Goal: Task Accomplishment & Management: Complete application form

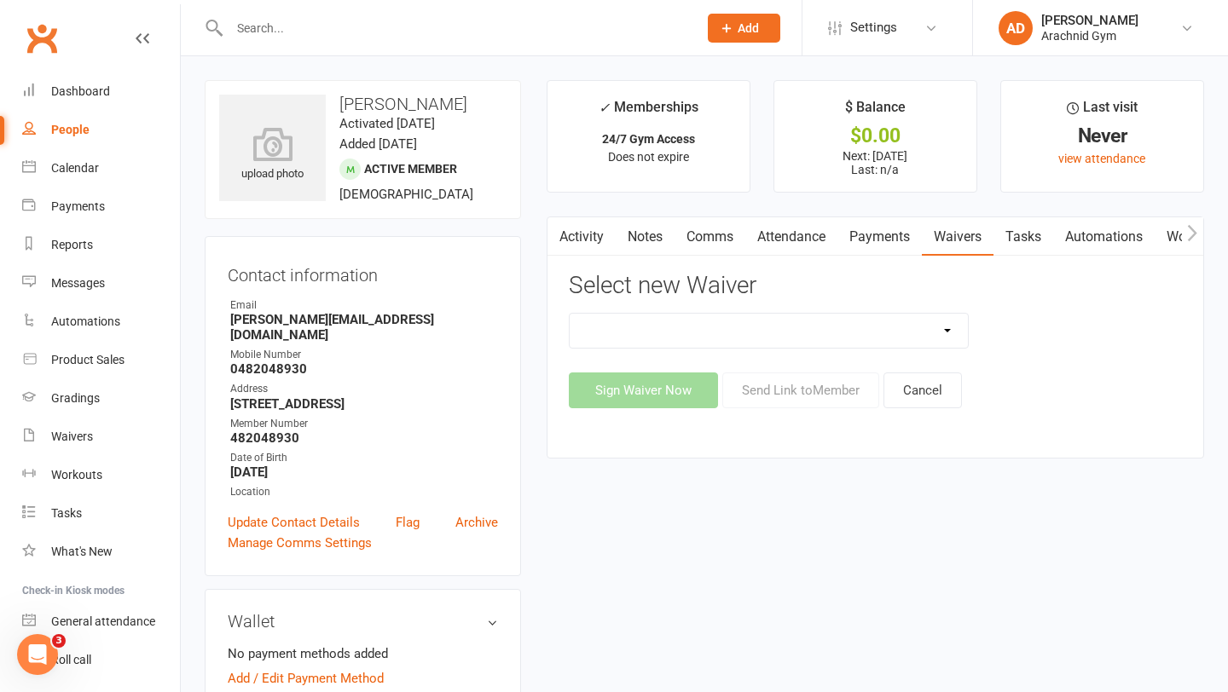
click at [893, 325] on select "Arachnid Gym Terms and Conditions 2022- Direct Debit Arachnid Gym Terms and Con…" at bounding box center [769, 331] width 399 height 34
select select "7469"
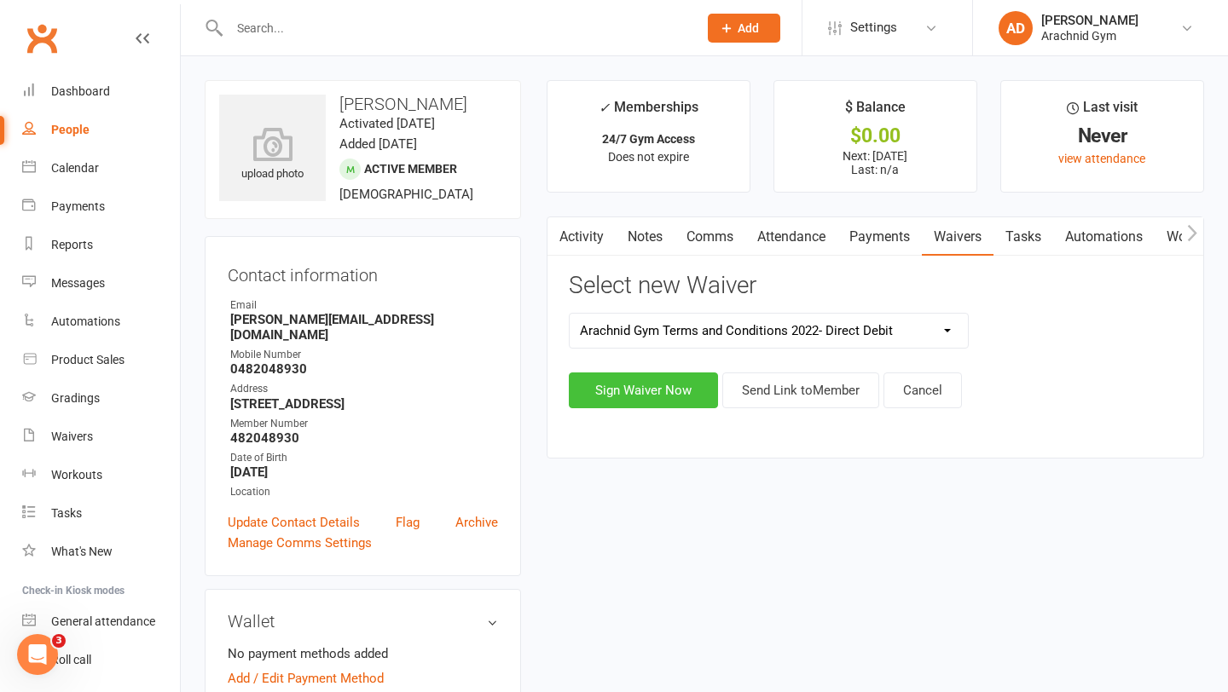
click at [685, 386] on button "Sign Waiver Now" at bounding box center [643, 391] width 149 height 36
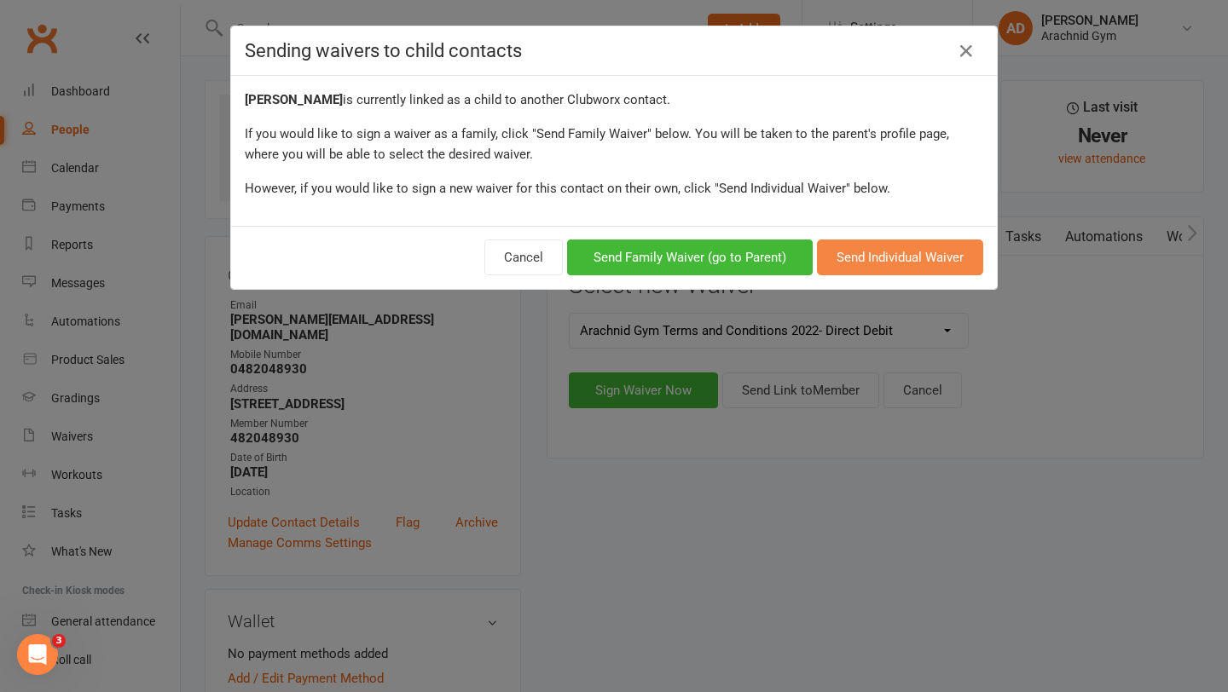
click at [894, 266] on button "Send Individual Waiver" at bounding box center [900, 258] width 166 height 36
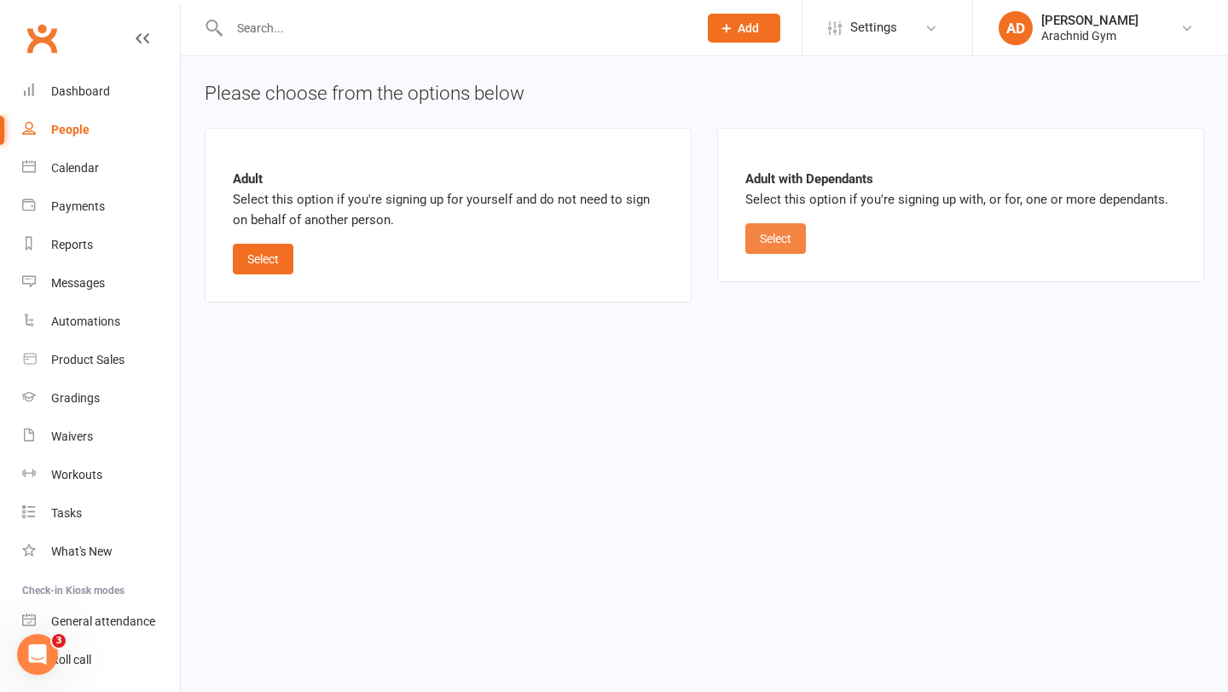
click at [778, 232] on button "Select" at bounding box center [775, 238] width 61 height 31
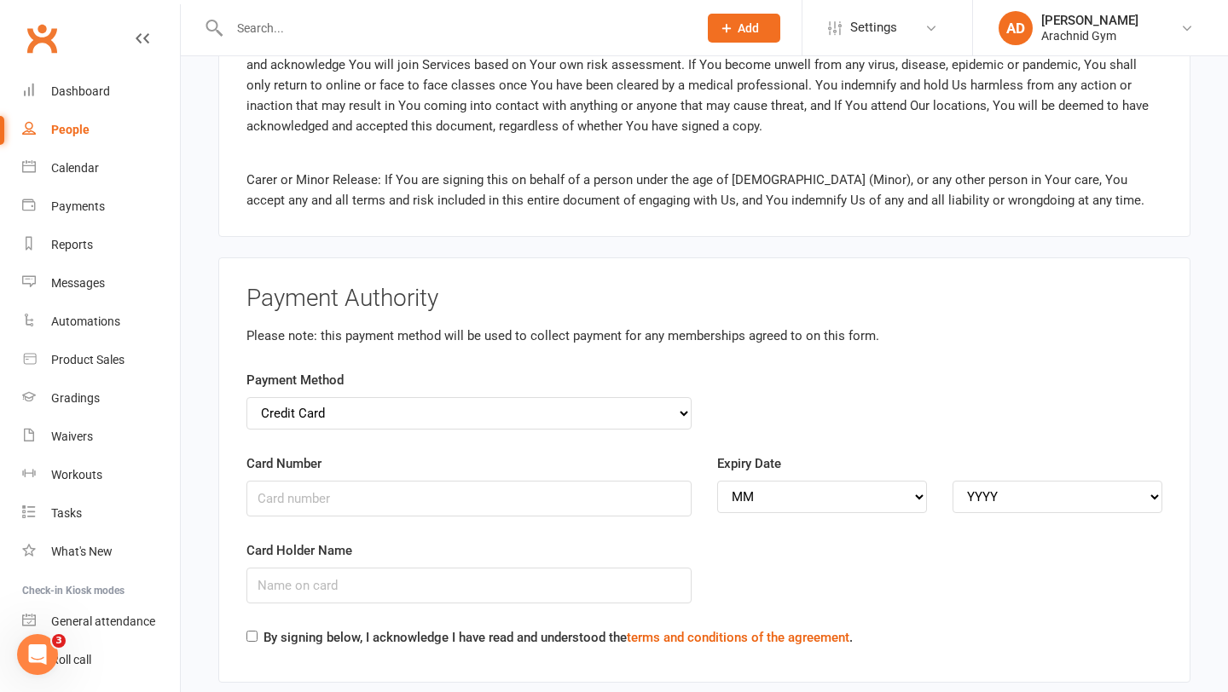
scroll to position [2403, 0]
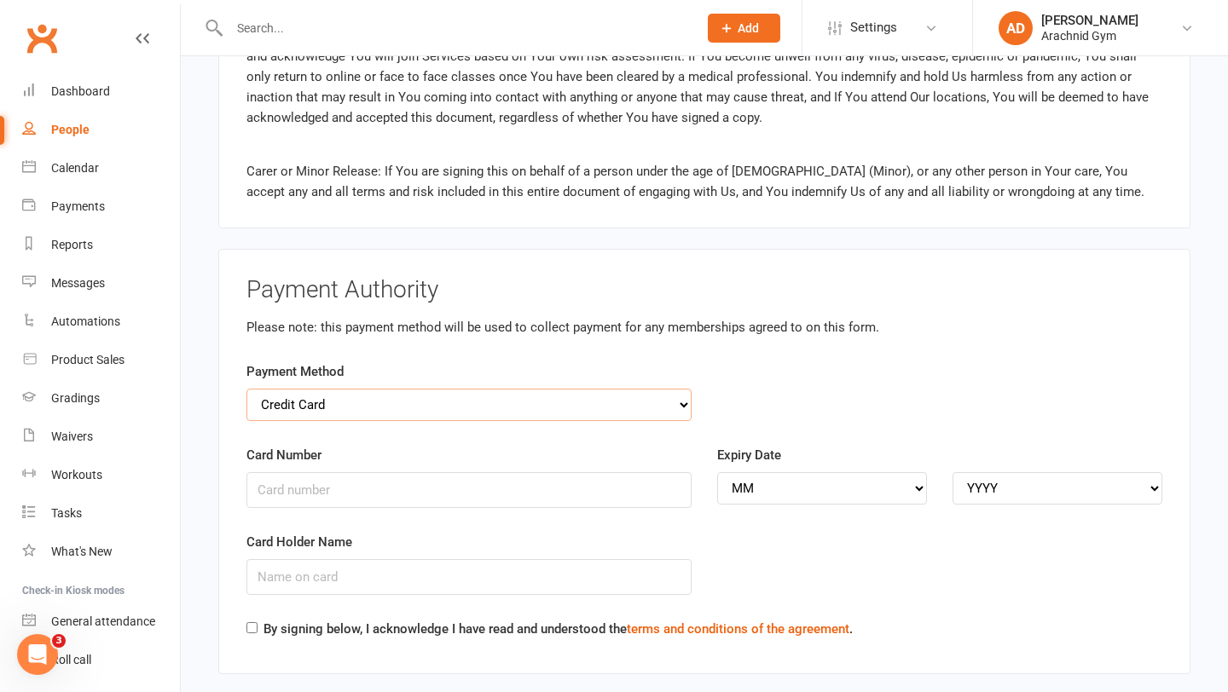
click at [652, 389] on select "Credit Card Bank Account" at bounding box center [468, 405] width 445 height 32
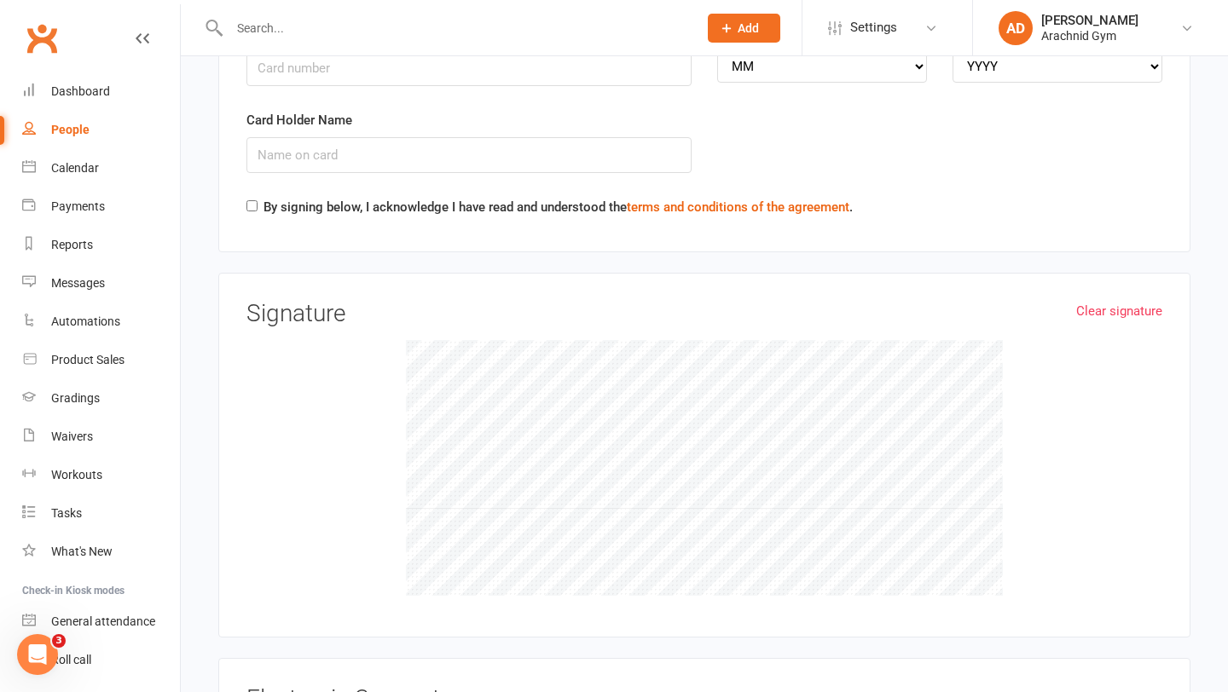
scroll to position [2832, 0]
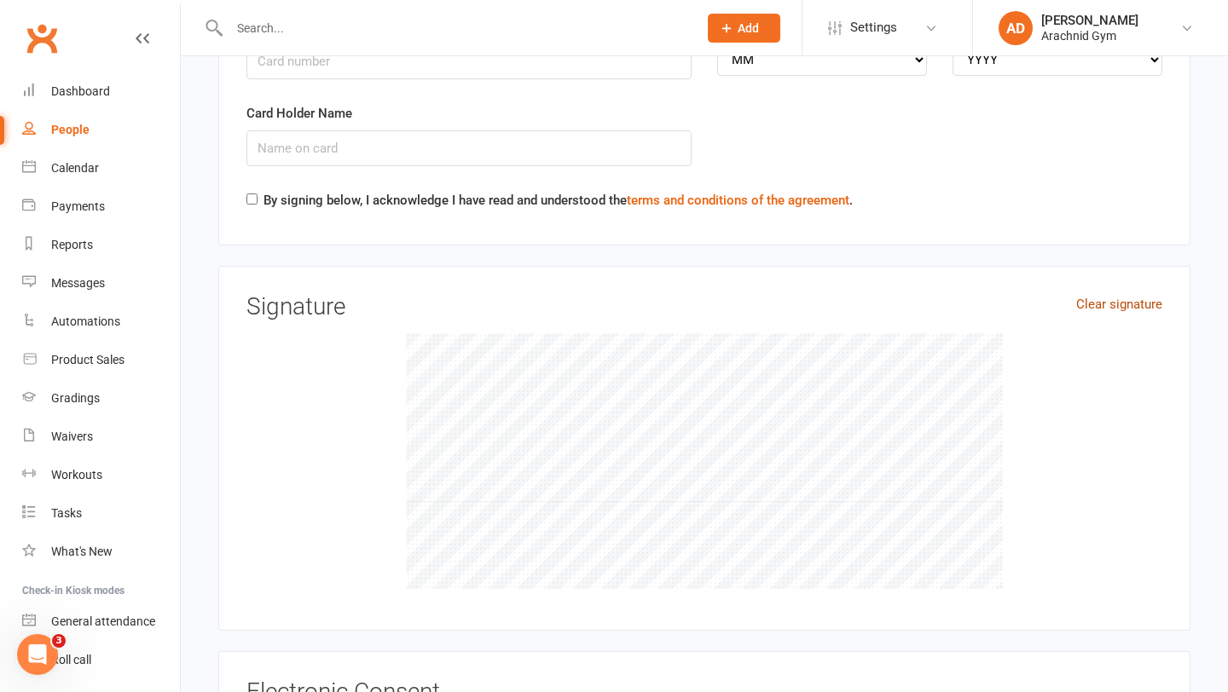
click at [1118, 294] on link "Clear signature" at bounding box center [1119, 304] width 86 height 20
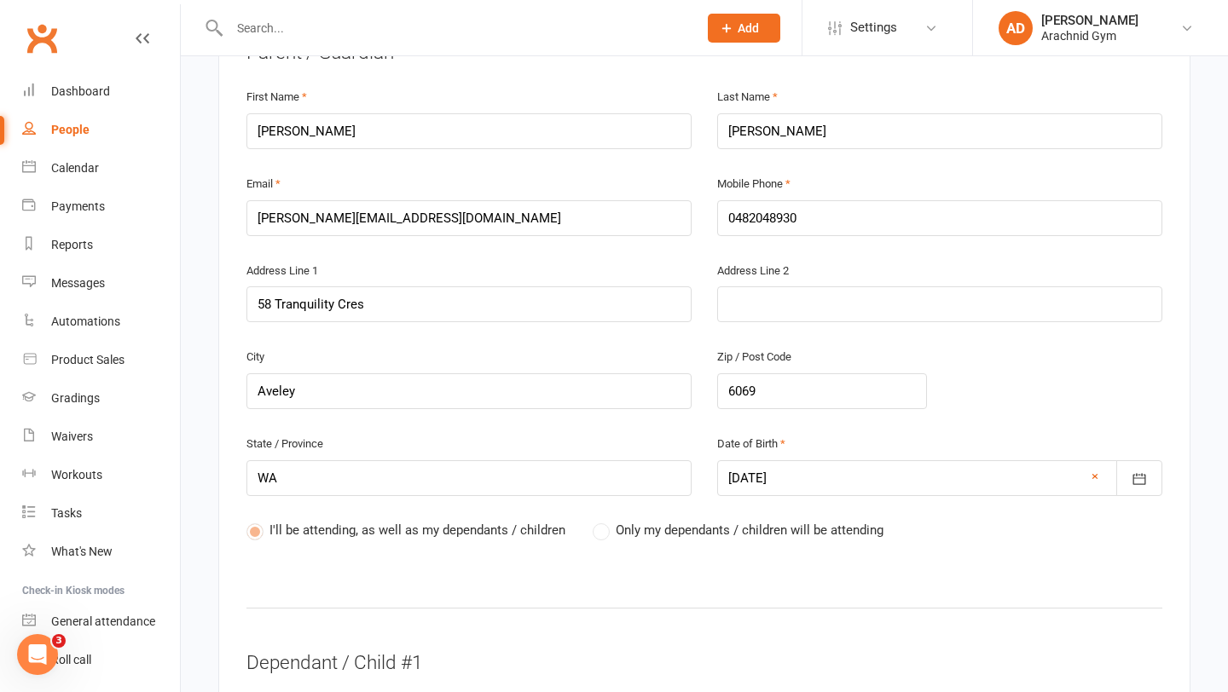
scroll to position [471, 0]
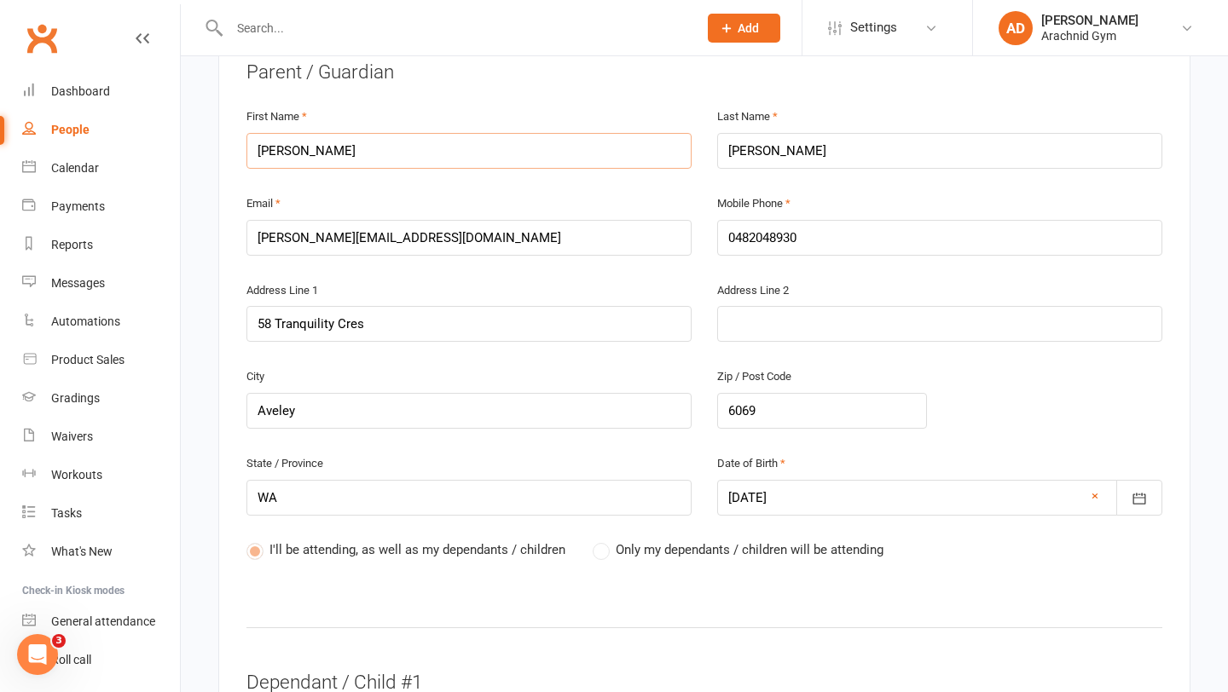
click at [373, 147] on input "[PERSON_NAME]" at bounding box center [468, 151] width 445 height 36
type input "j"
type input "[PERSON_NAME]"
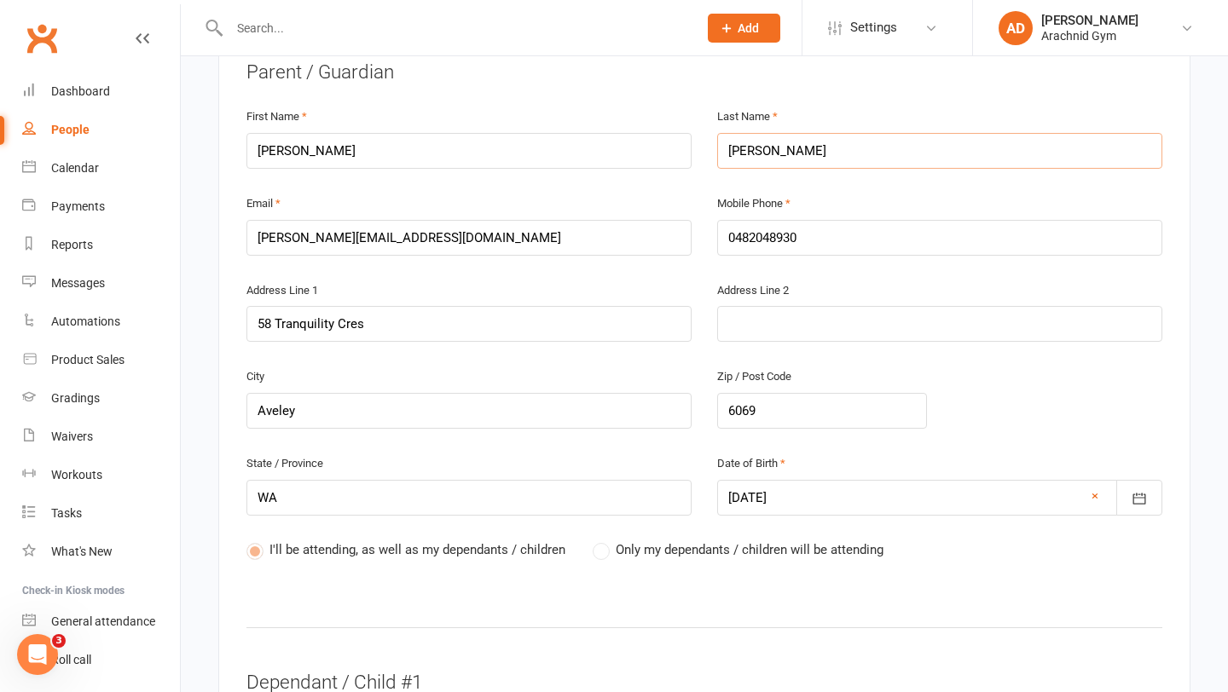
click at [832, 135] on input "[PERSON_NAME]" at bounding box center [939, 151] width 445 height 36
type input "[PERSON_NAME]"
click at [635, 220] on input "[PERSON_NAME][EMAIL_ADDRESS][DOMAIN_NAME]" at bounding box center [468, 238] width 445 height 36
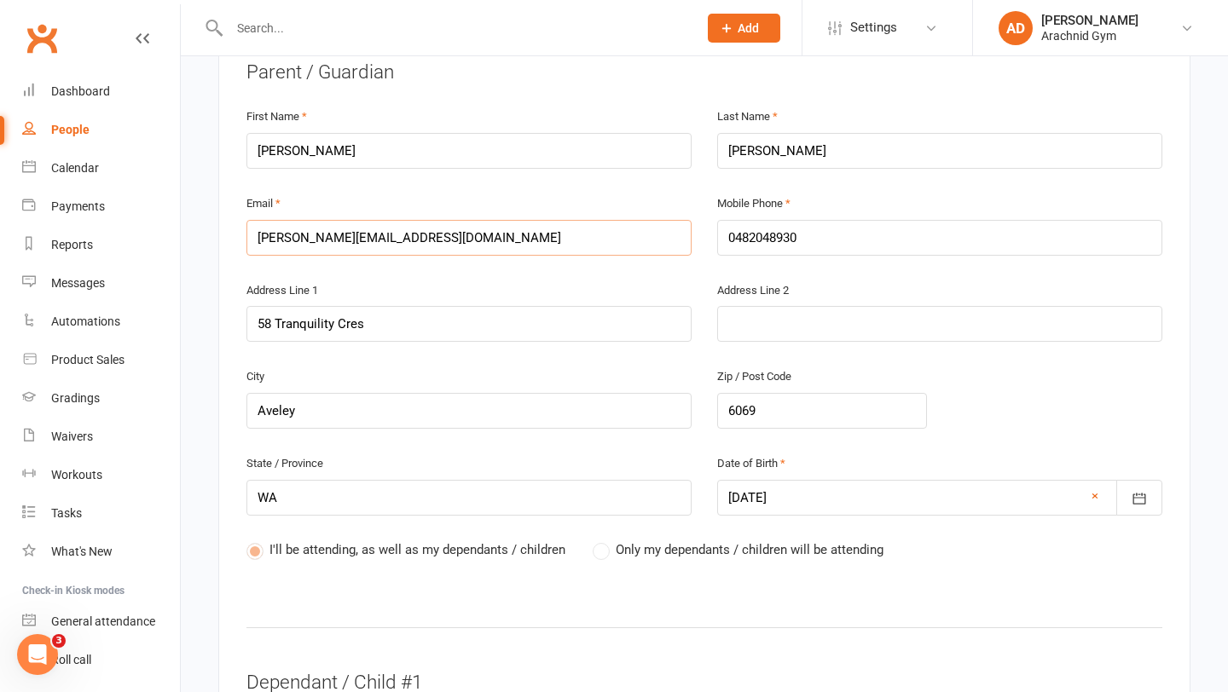
click at [635, 220] on input "[PERSON_NAME][EMAIL_ADDRESS][DOMAIN_NAME]" at bounding box center [468, 238] width 445 height 36
drag, startPoint x: 373, startPoint y: 217, endPoint x: 184, endPoint y: 213, distance: 188.4
type input "j@[DOMAIN_NAME]"
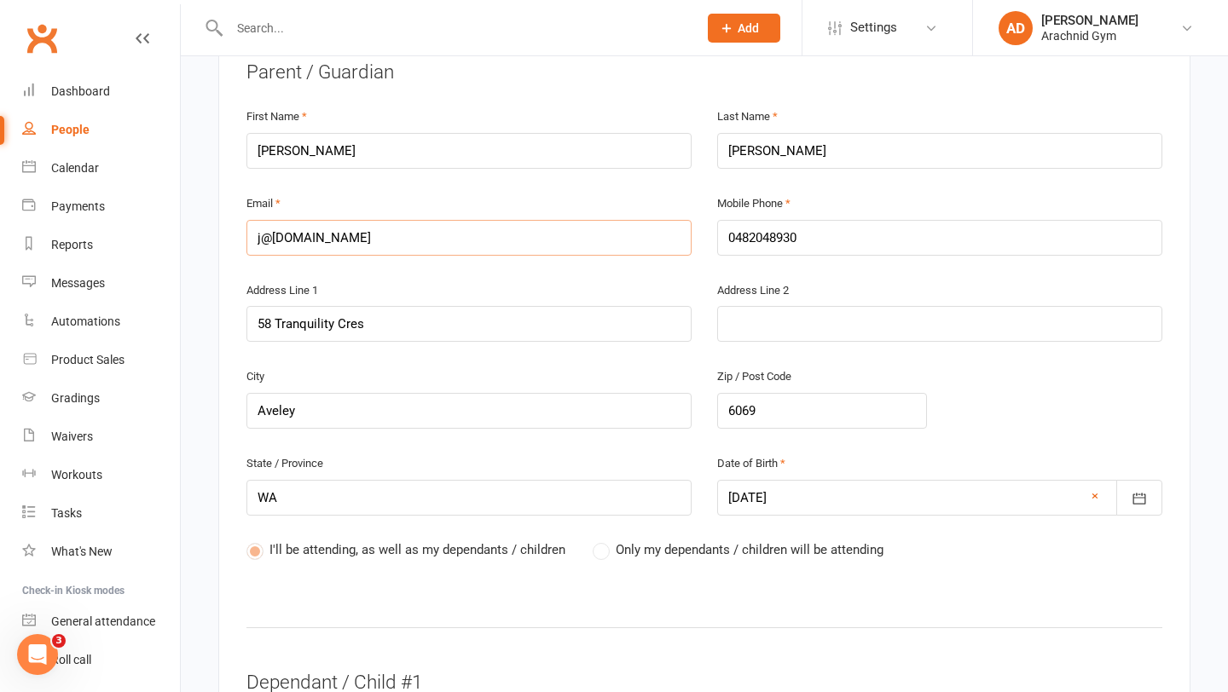
type input "[EMAIL_ADDRESS][DOMAIN_NAME]"
type input "[PERSON_NAME][EMAIL_ADDRESS][DOMAIN_NAME]"
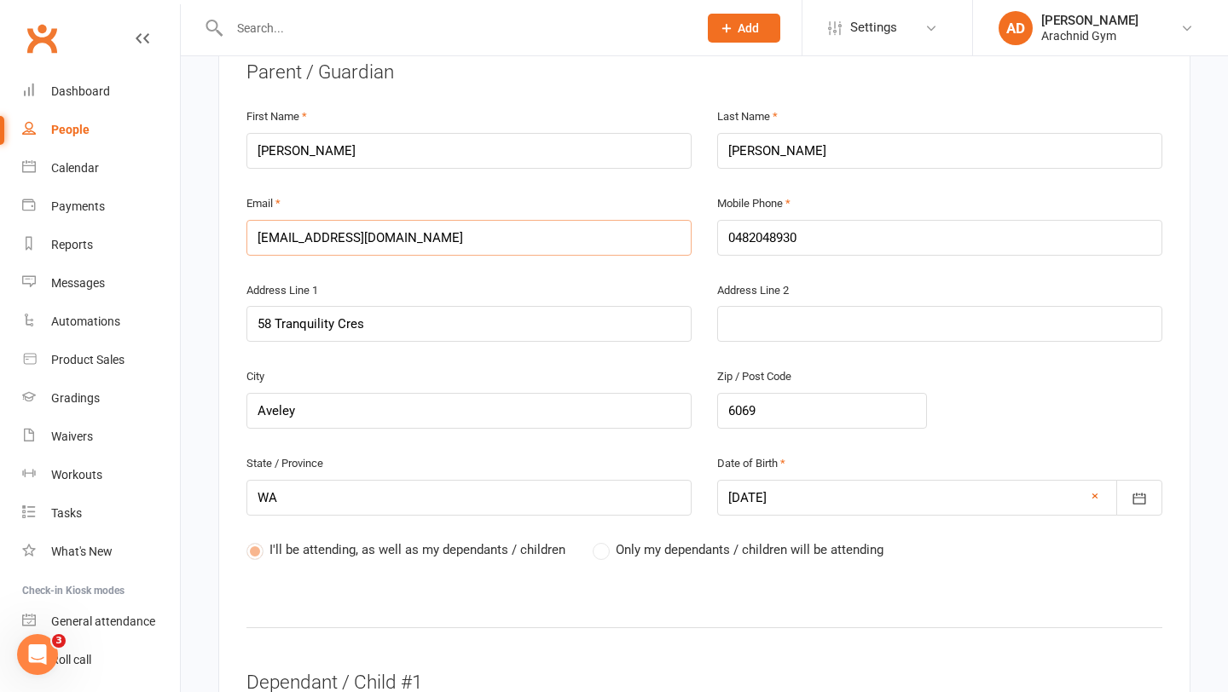
type input "[PERSON_NAME][EMAIL_ADDRESS][DOMAIN_NAME]"
type input "[EMAIL_ADDRESS][DOMAIN_NAME]"
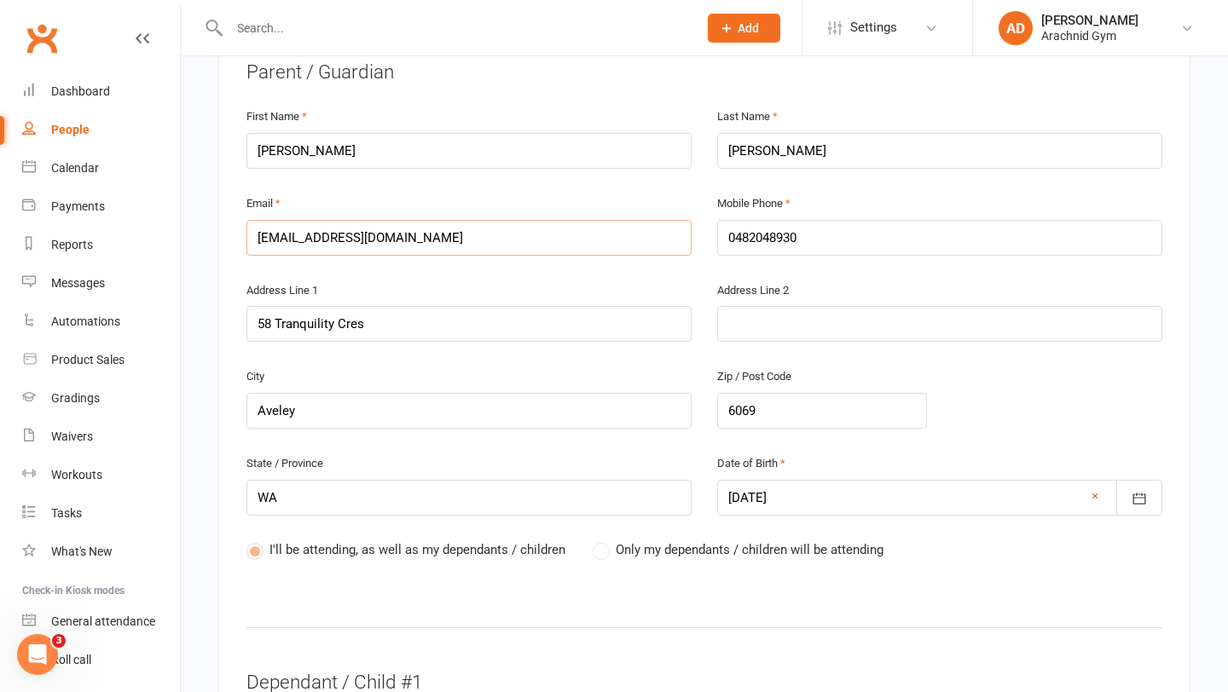
type input "[EMAIL_ADDRESS][DOMAIN_NAME]"
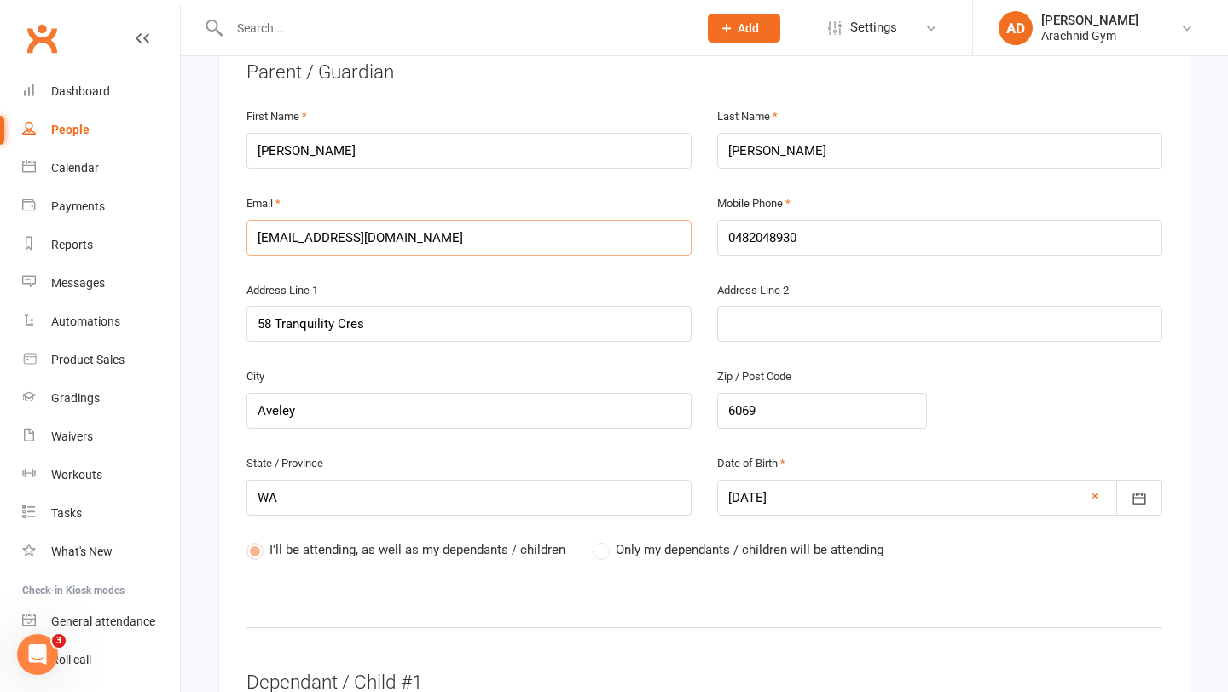
type input "[EMAIL_ADDRESS][DOMAIN_NAME]"
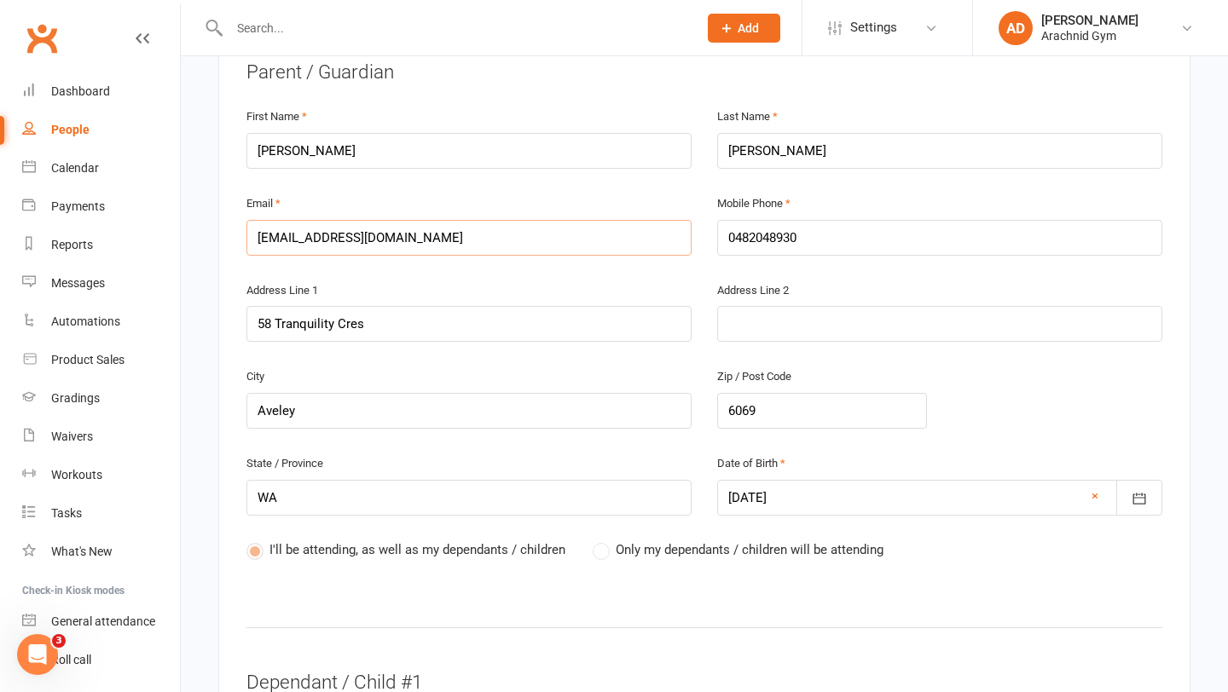
type input "[EMAIL_ADDRESS][DOMAIN_NAME]"
click at [880, 220] on input "0482048930" at bounding box center [939, 238] width 445 height 36
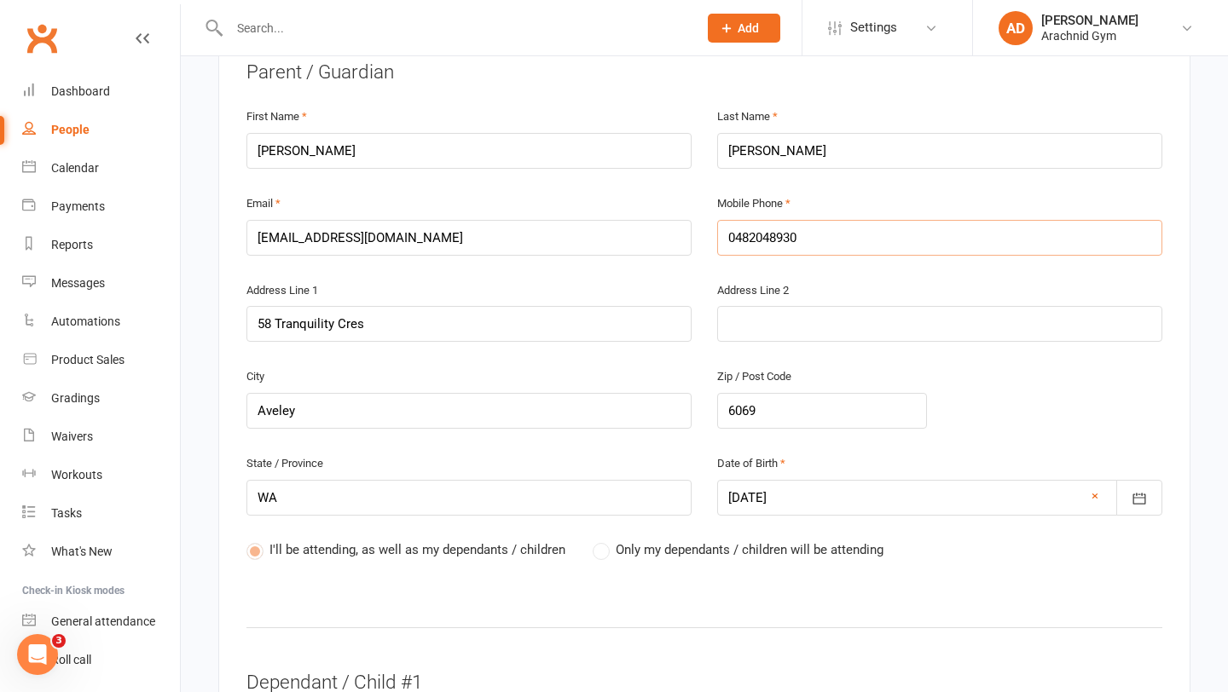
type input "0"
type input "04"
type input "043"
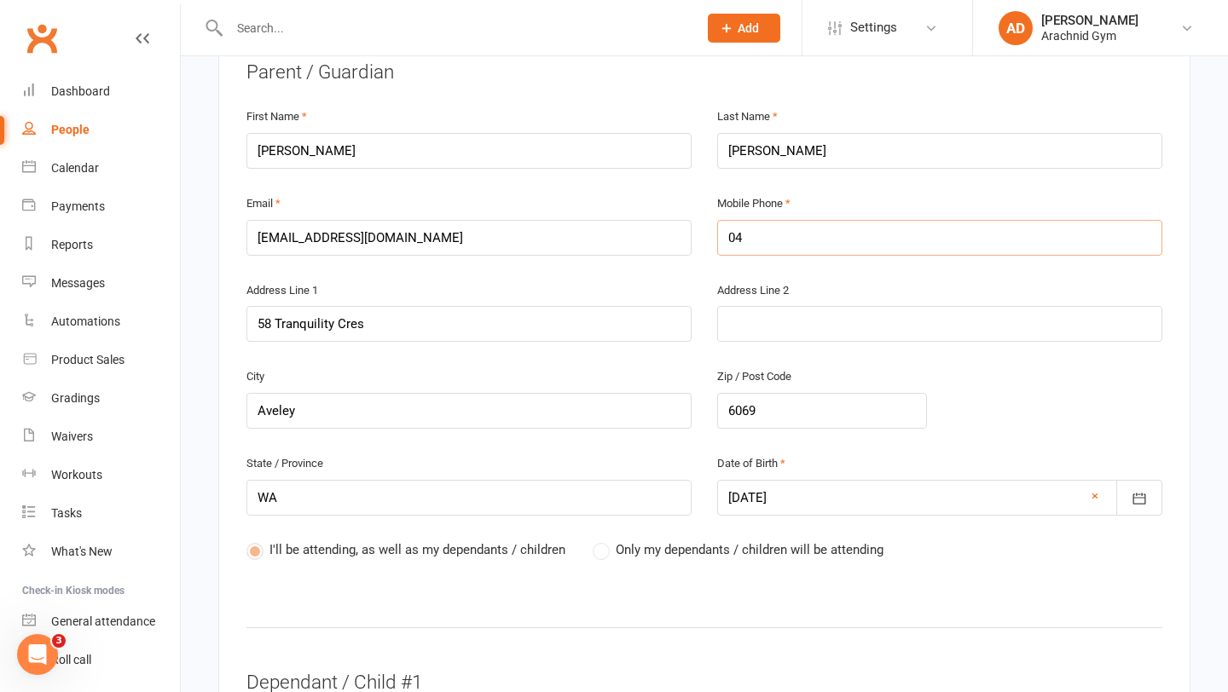
type input "043"
type input "0433"
type input "04334"
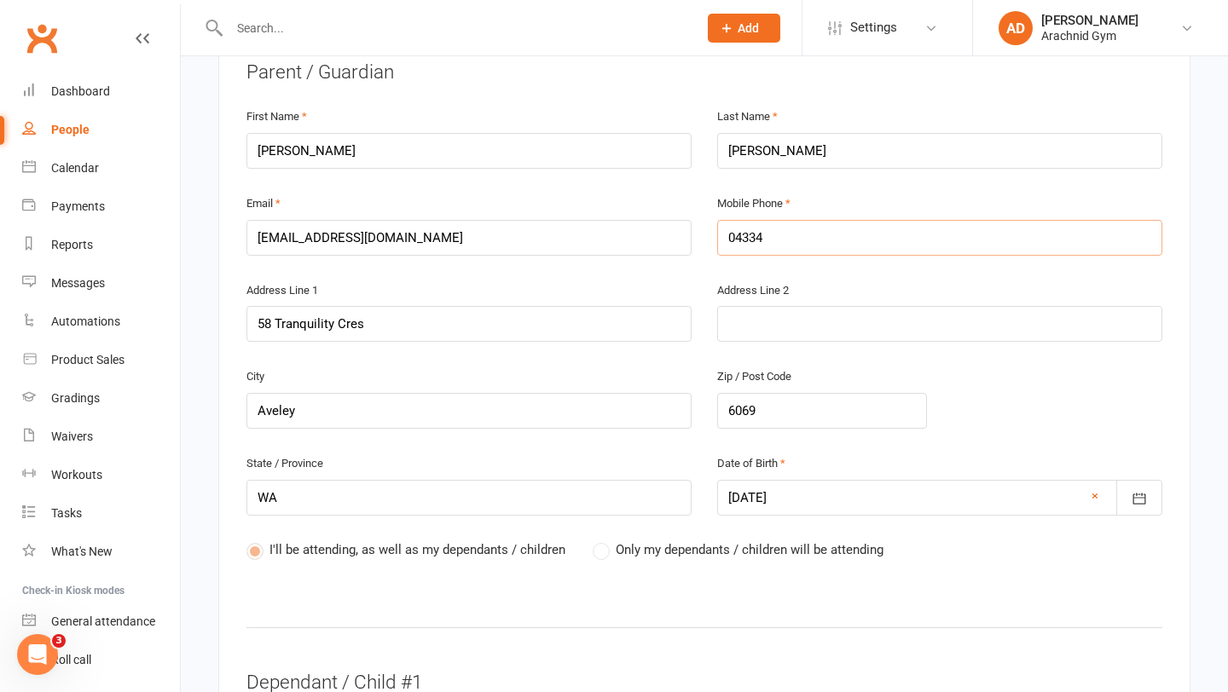
type input "043346"
type input "0433468"
type input "04334689"
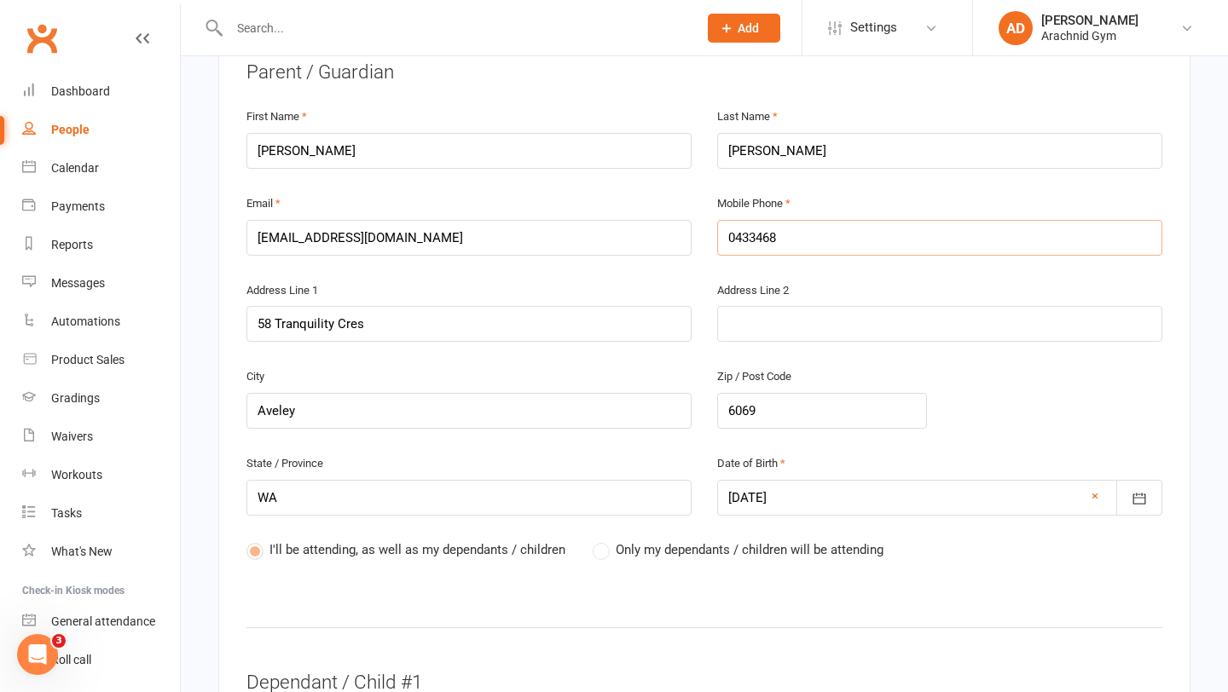
type input "04334689"
type input "0433468"
type input "04334682"
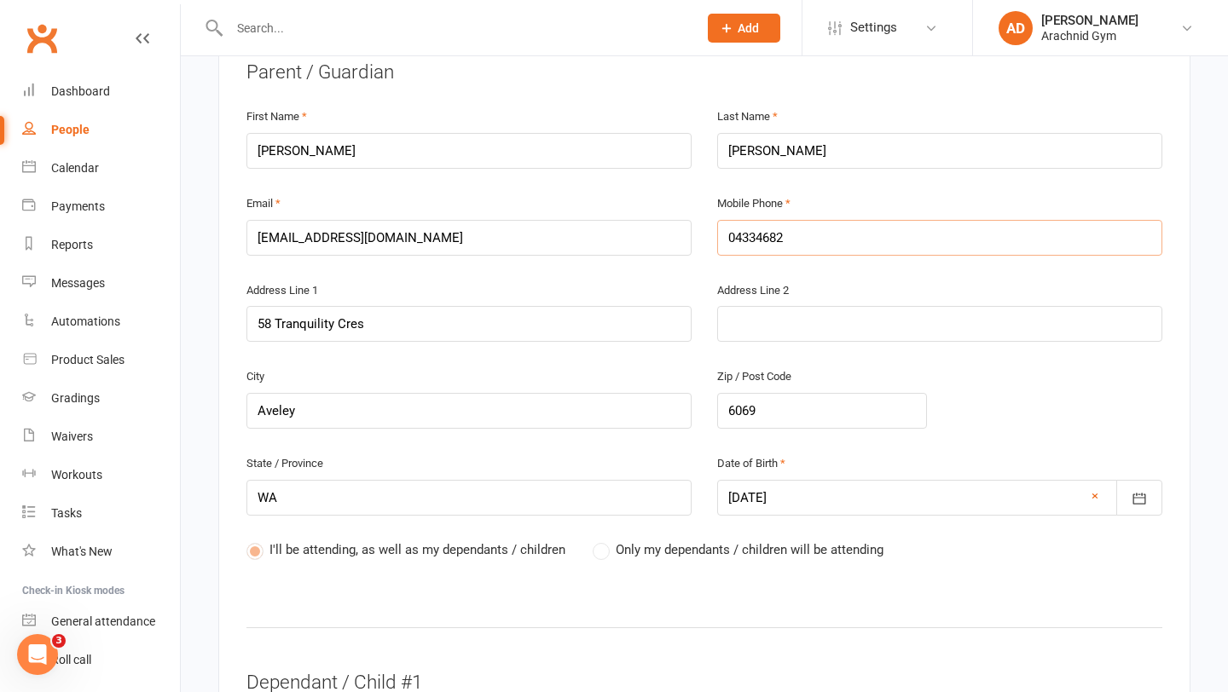
type input "043346824"
type input "0433468240"
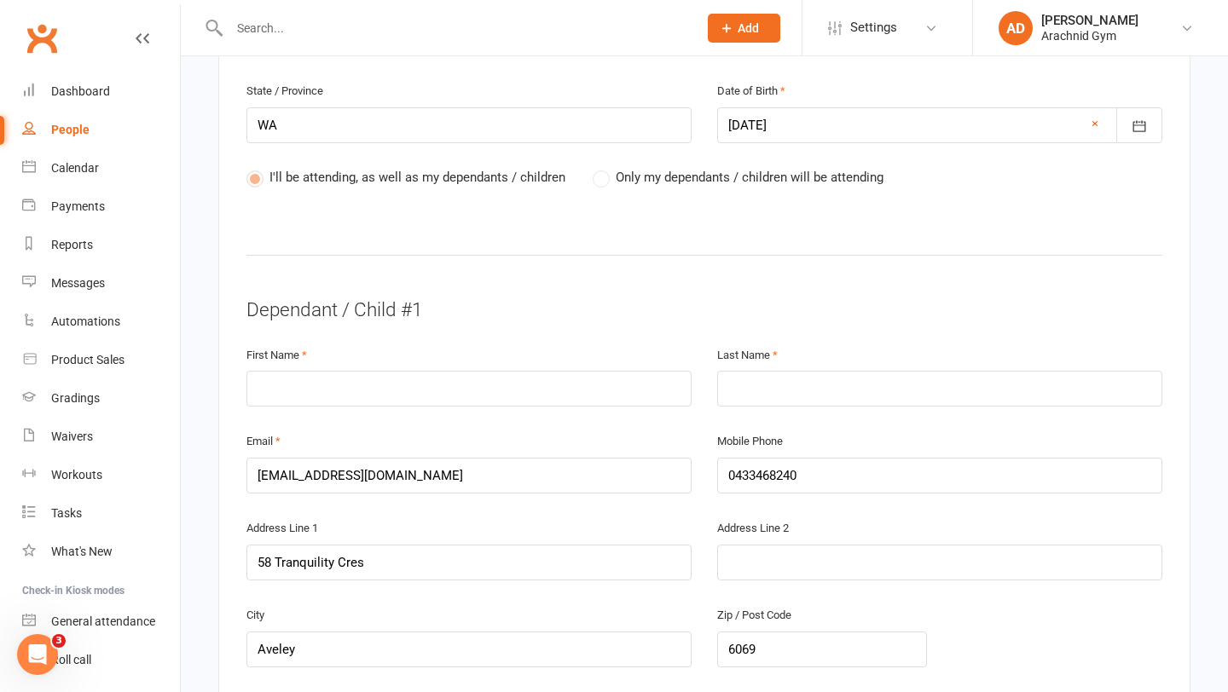
scroll to position [848, 0]
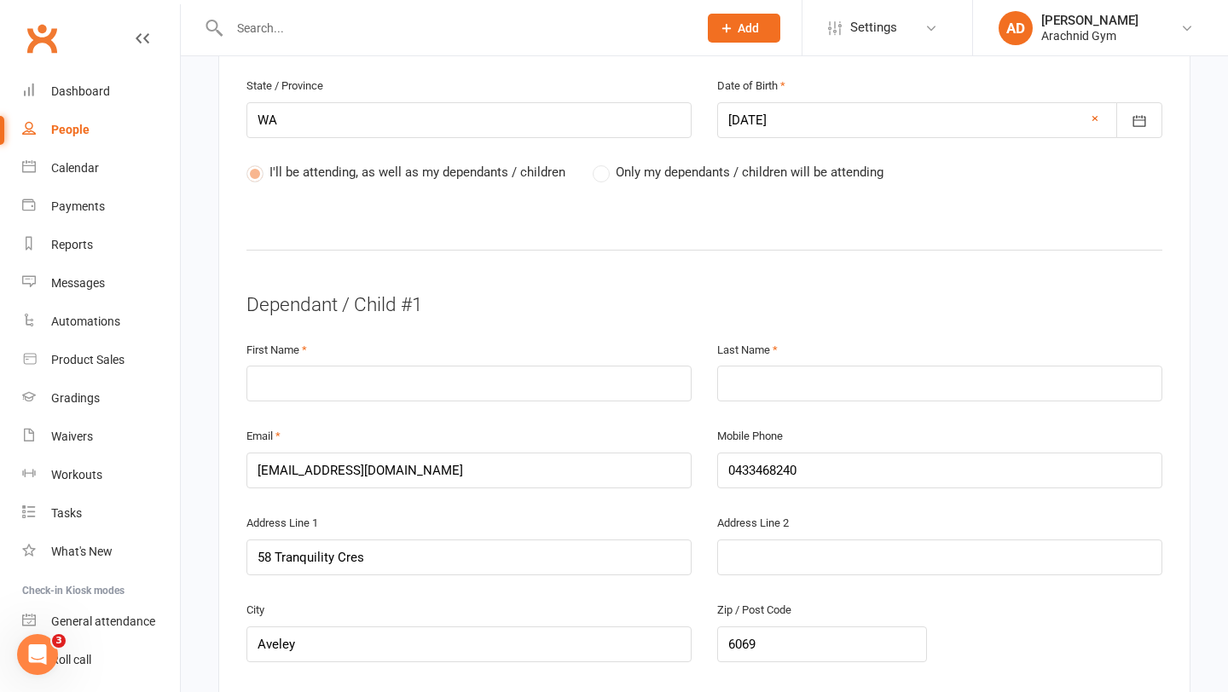
type input "0433468240"
click at [424, 369] on input "text" at bounding box center [468, 384] width 445 height 36
type input "[PERSON_NAME]"
click at [746, 366] on input "text" at bounding box center [939, 384] width 445 height 36
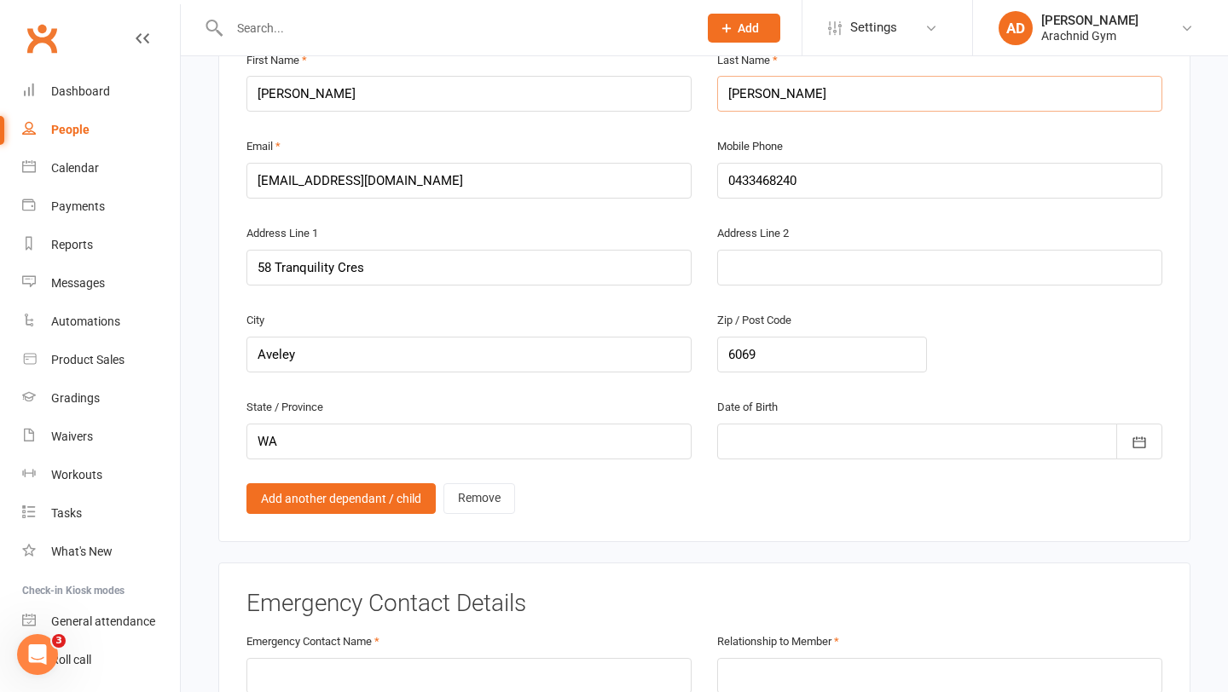
scroll to position [1127, 0]
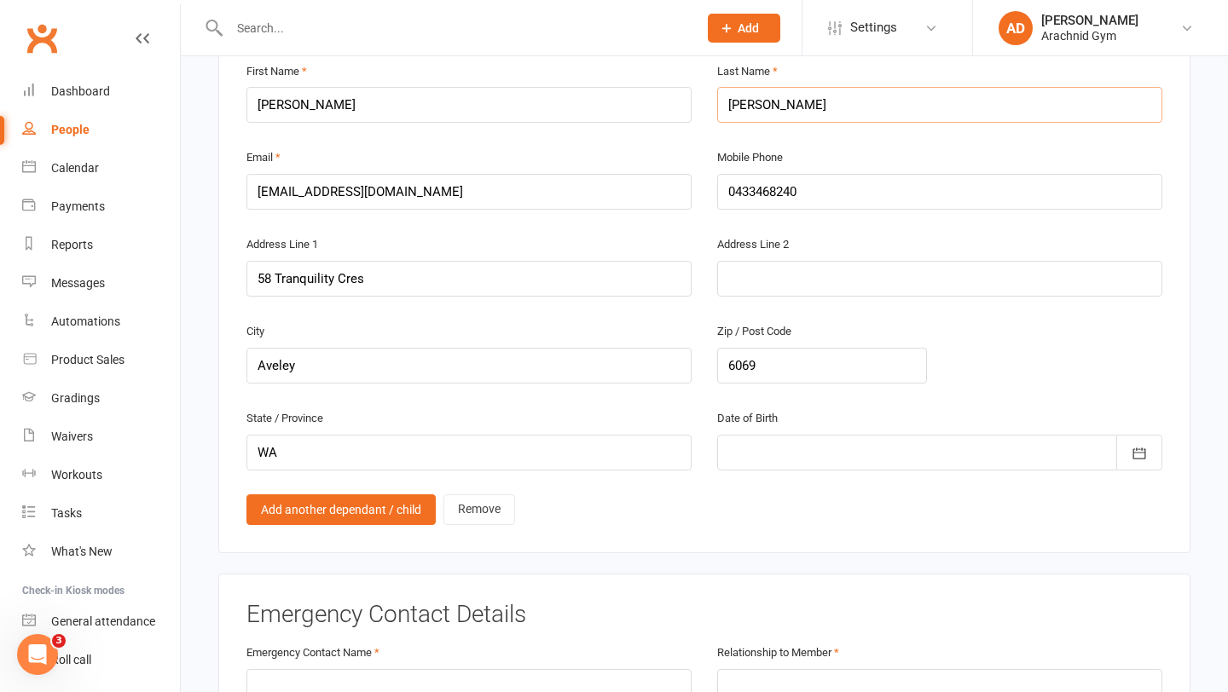
type input "[PERSON_NAME]"
click at [760, 435] on div at bounding box center [939, 453] width 445 height 36
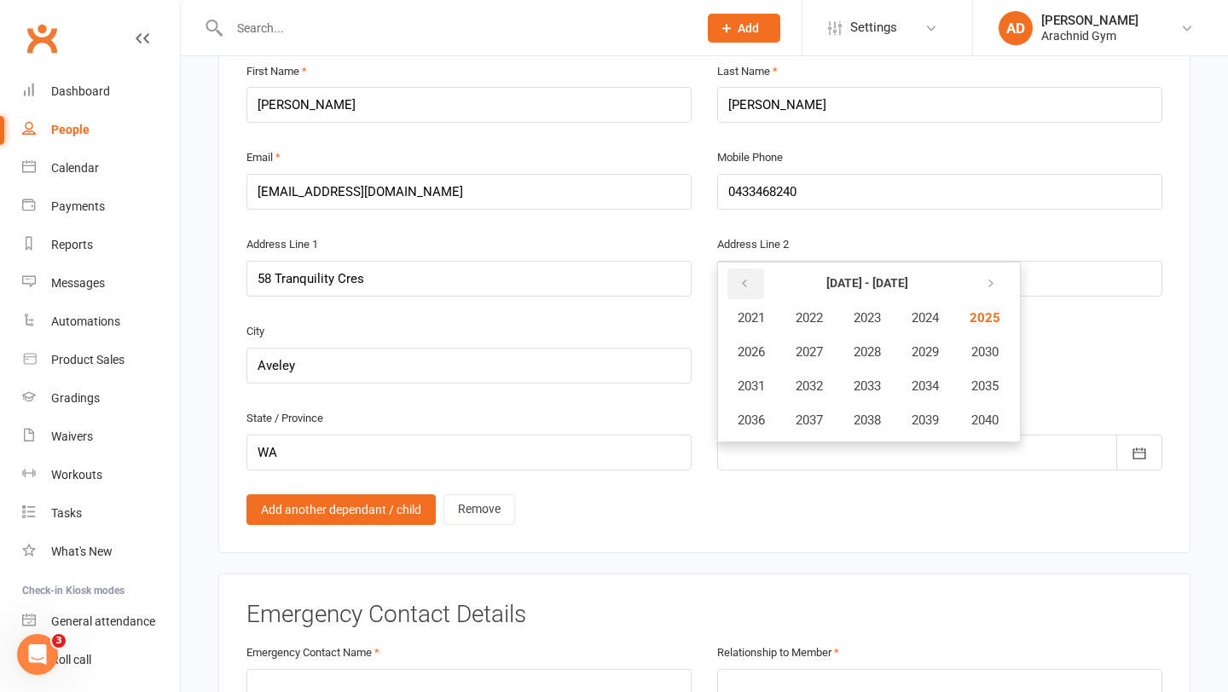
click at [744, 277] on icon "button" at bounding box center [744, 284] width 12 height 14
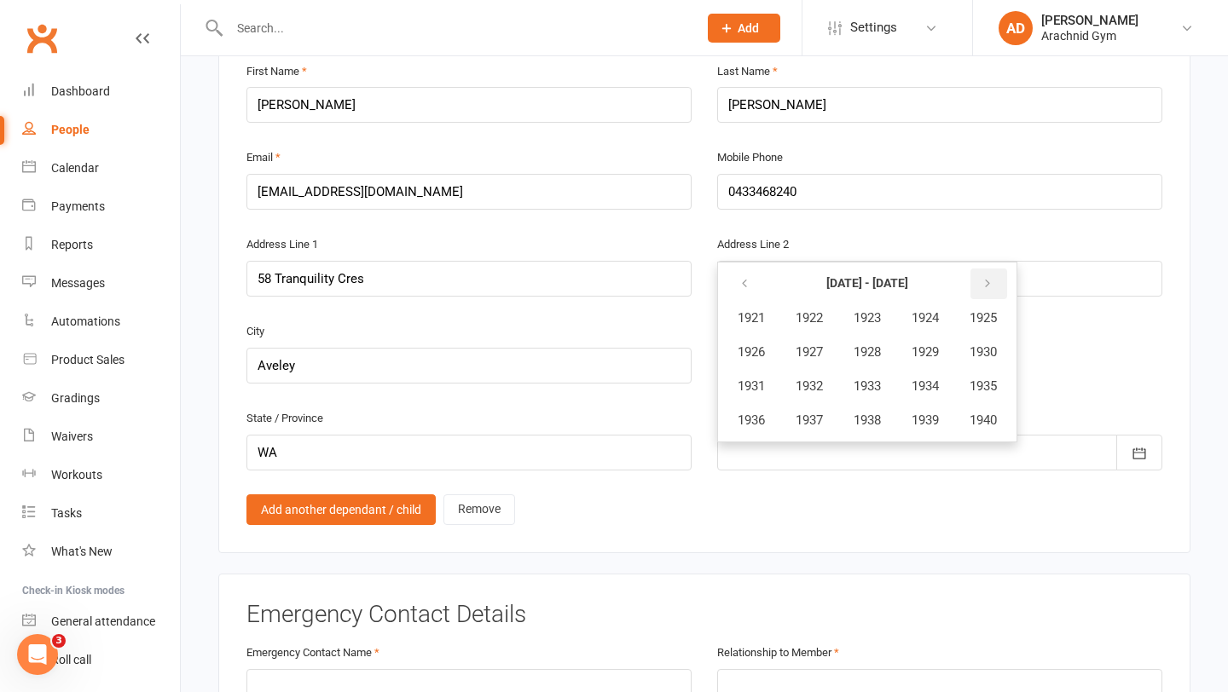
click at [1001, 269] on button "button" at bounding box center [988, 284] width 37 height 31
click at [926, 344] on span "2009" at bounding box center [924, 351] width 27 height 15
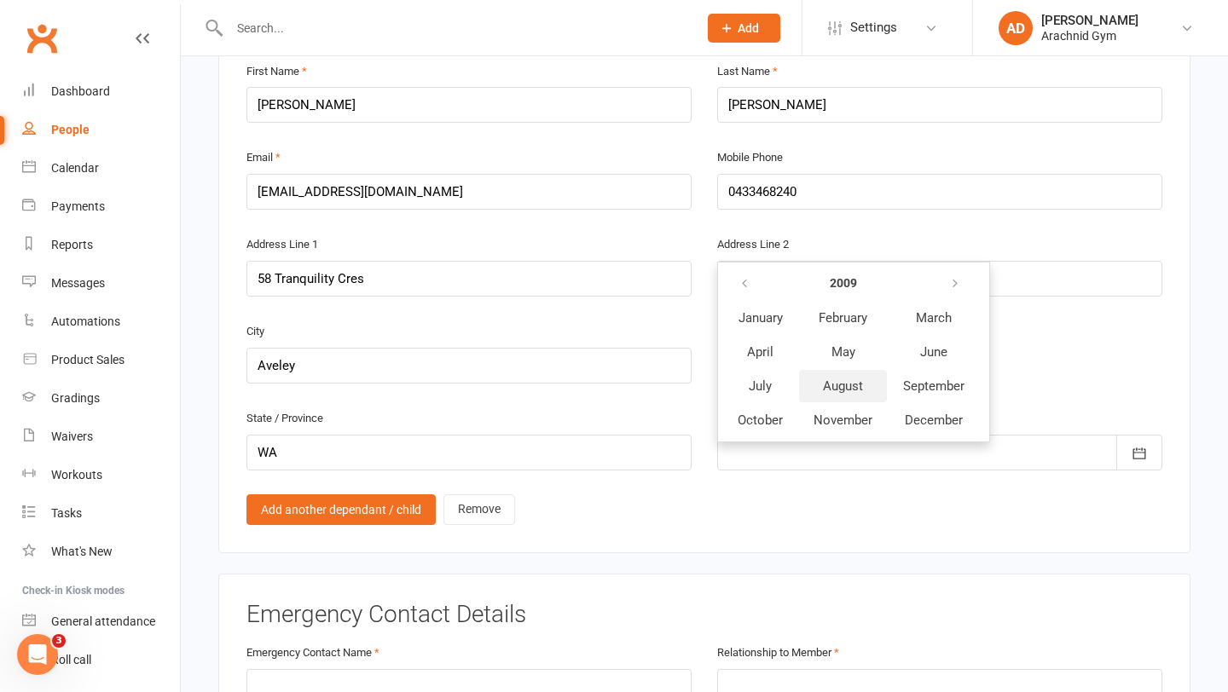
click at [844, 379] on span "August" at bounding box center [843, 386] width 40 height 15
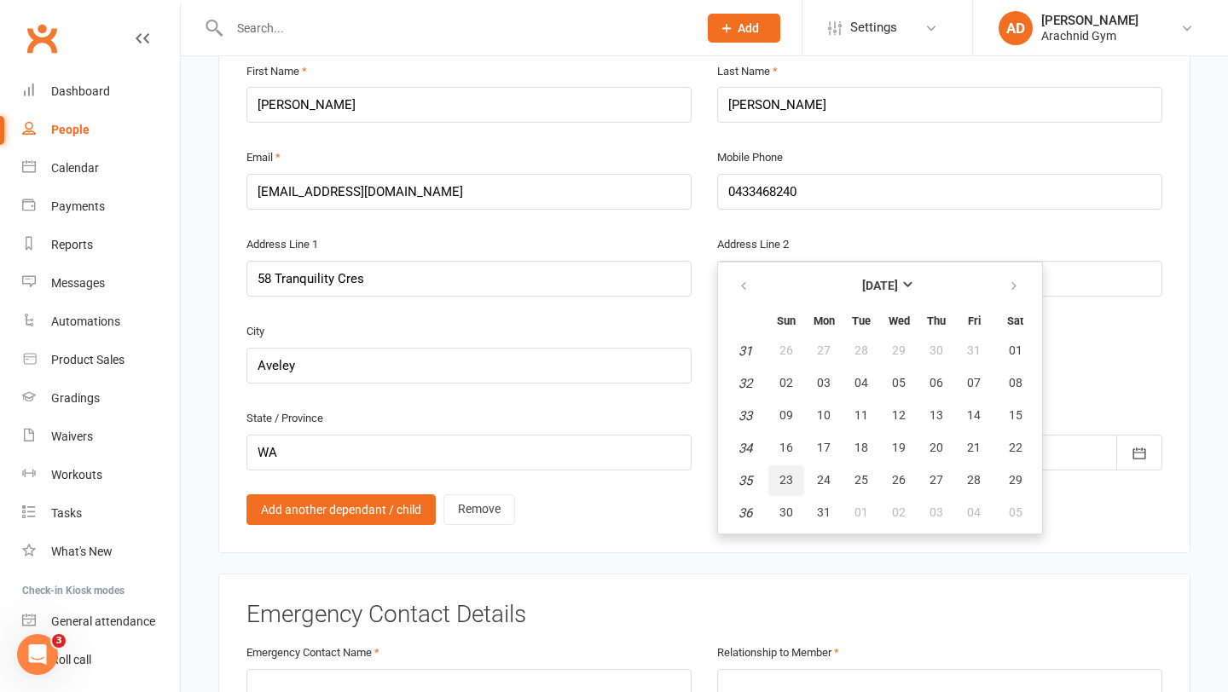
click at [787, 473] on span "23" at bounding box center [786, 480] width 14 height 14
type input "[DATE]"
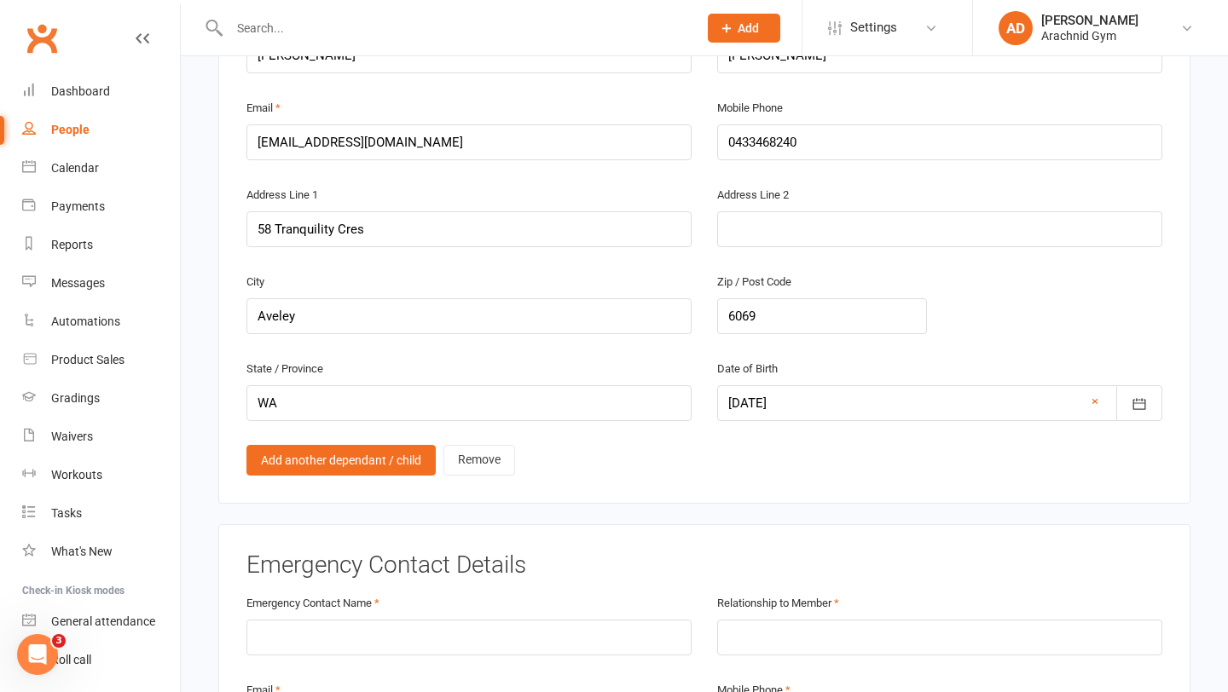
scroll to position [1200, 0]
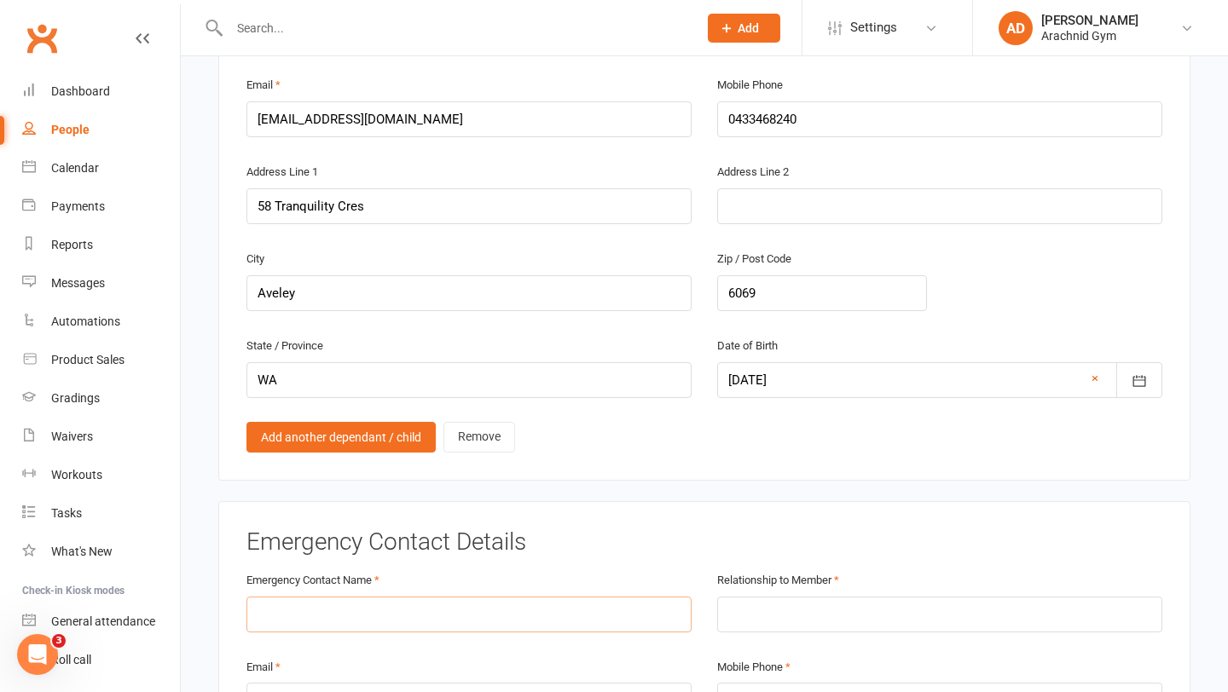
click at [556, 597] on input "text" at bounding box center [468, 615] width 445 height 36
type input "[PERSON_NAME]"
click at [877, 604] on input "text" at bounding box center [939, 615] width 445 height 36
type input "Mother"
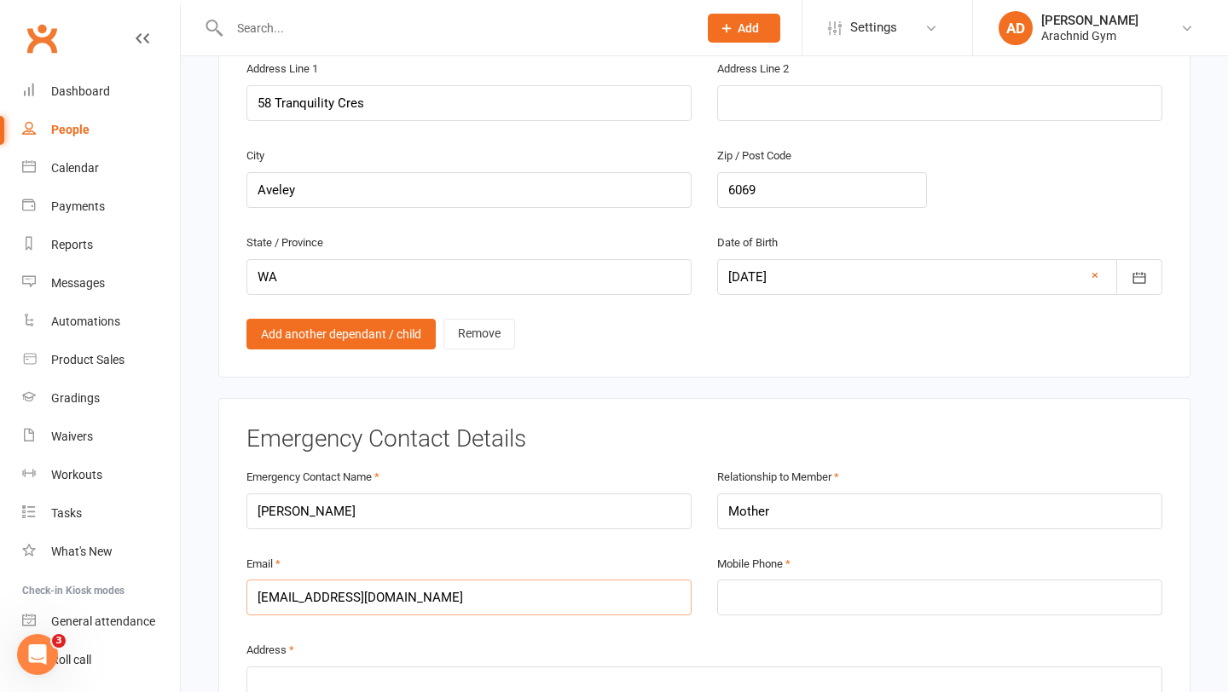
scroll to position [1317, 0]
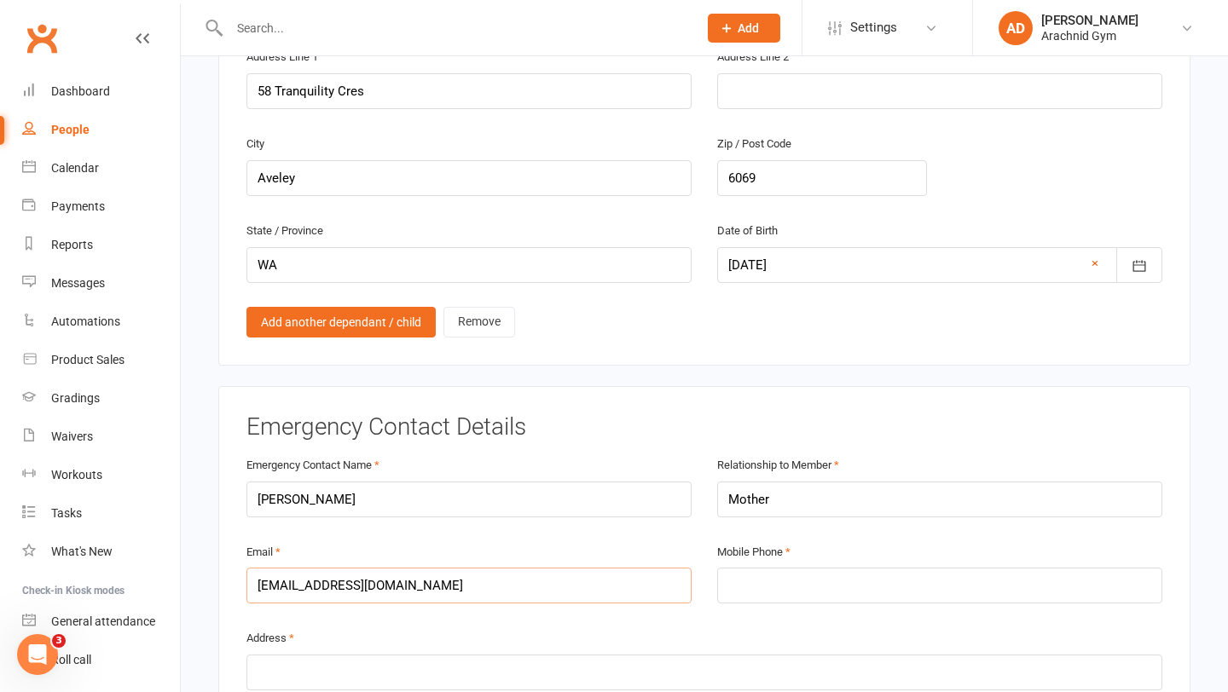
type input "[EMAIL_ADDRESS][DOMAIN_NAME]"
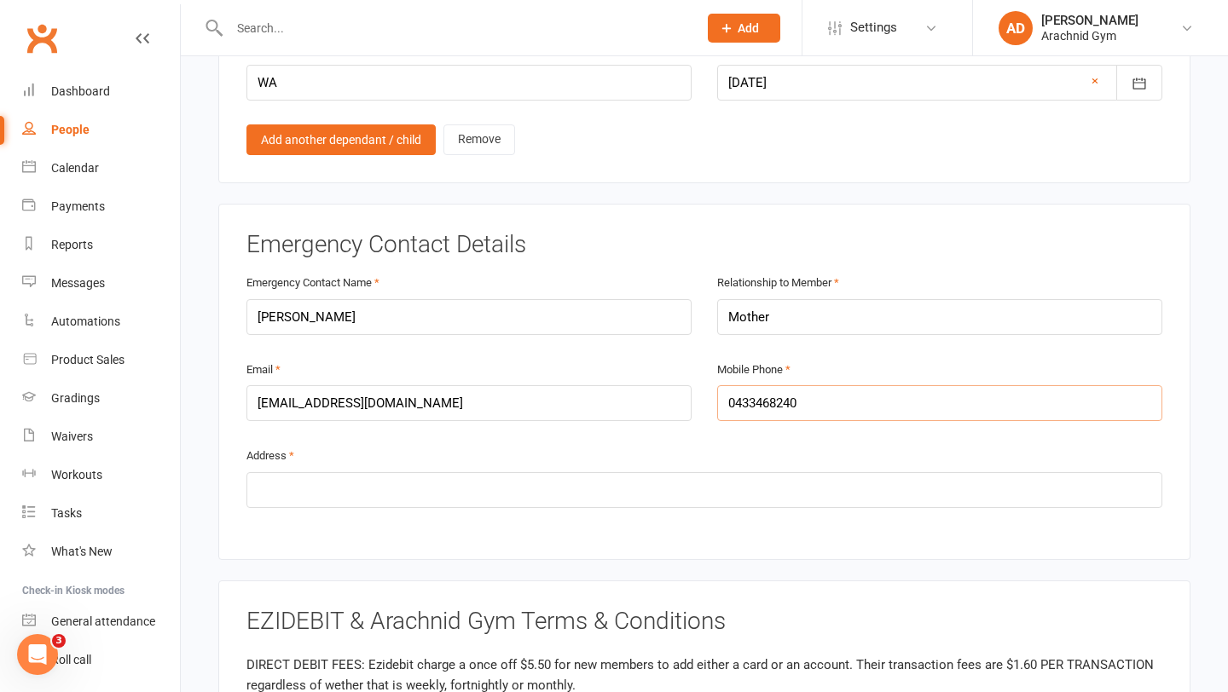
scroll to position [1504, 0]
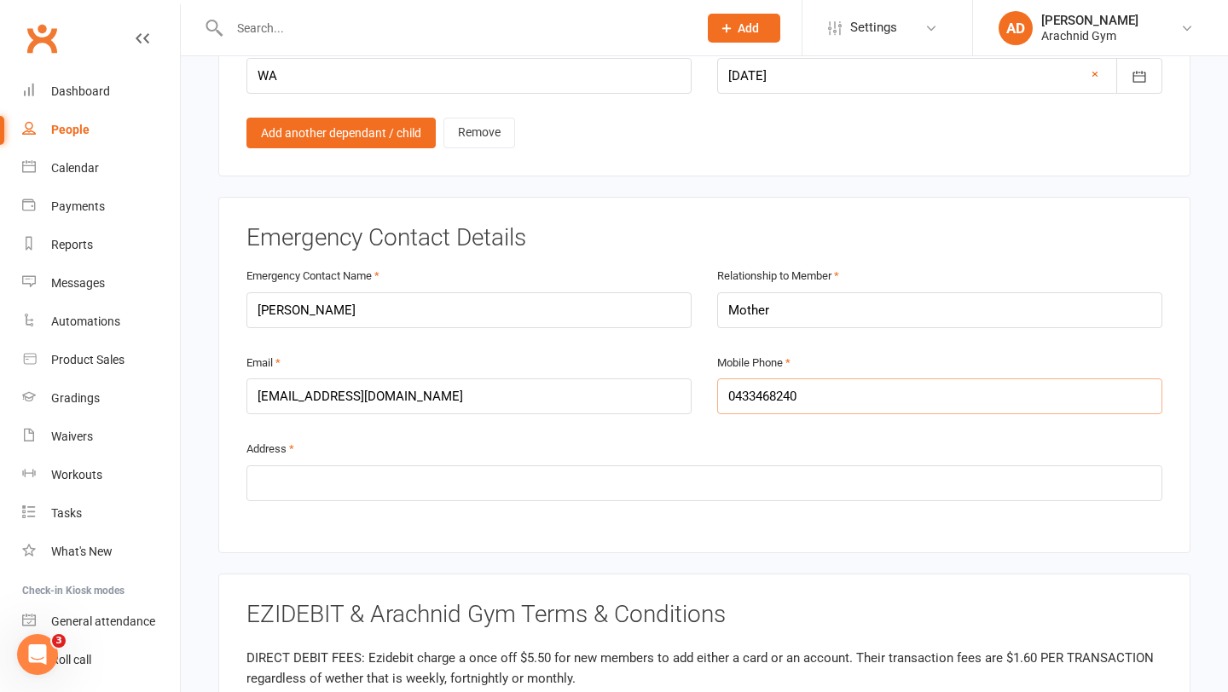
type input "0433468240"
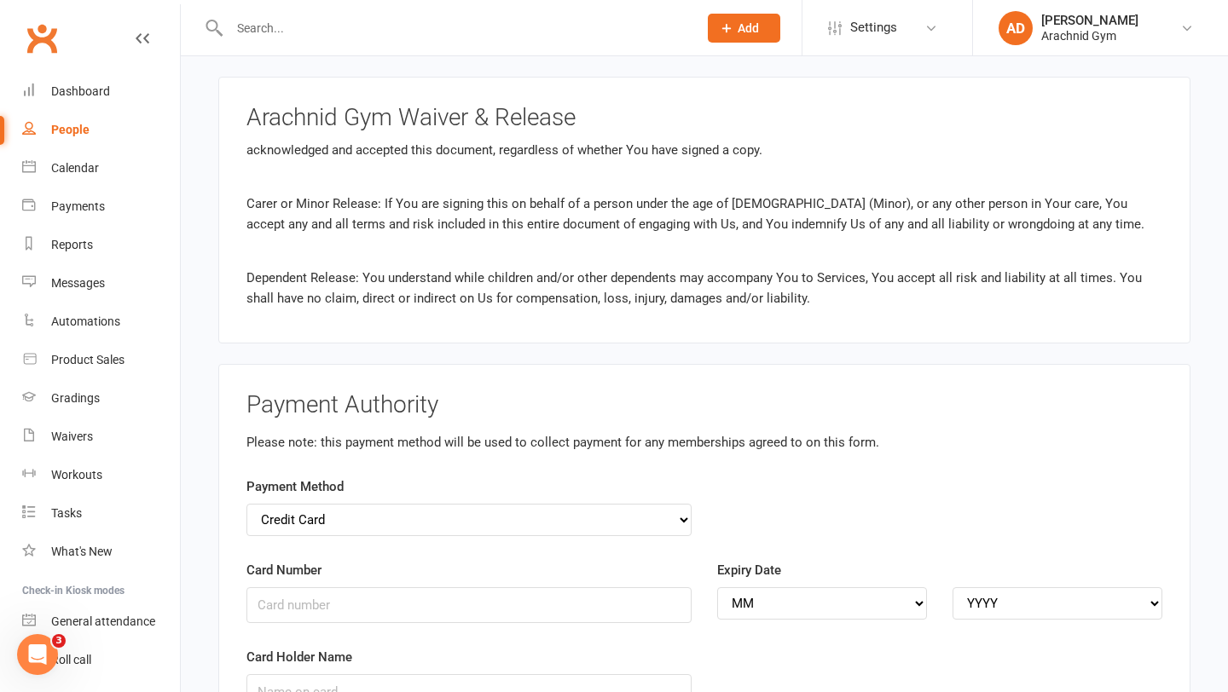
scroll to position [2292, 0]
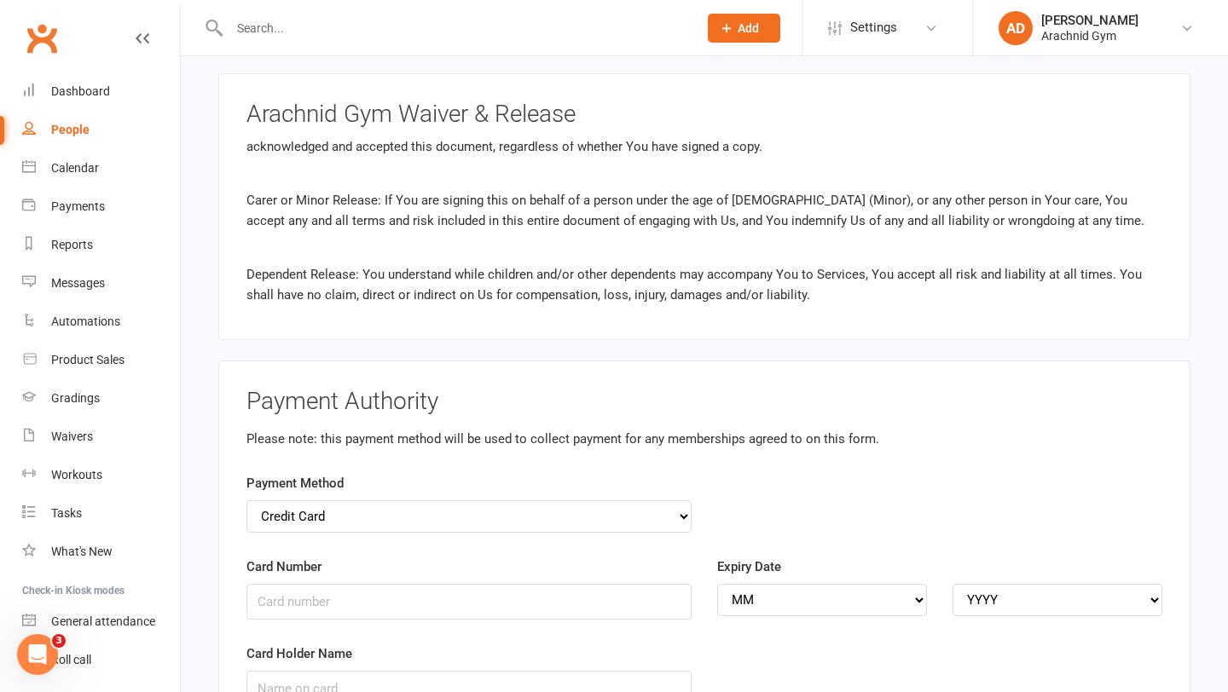
type input "58 Tranquility cres"
click at [628, 500] on select "Credit Card Bank Account" at bounding box center [468, 516] width 445 height 32
select select "bank_account"
click at [471, 584] on input "BSB" at bounding box center [468, 602] width 445 height 36
type input "736086"
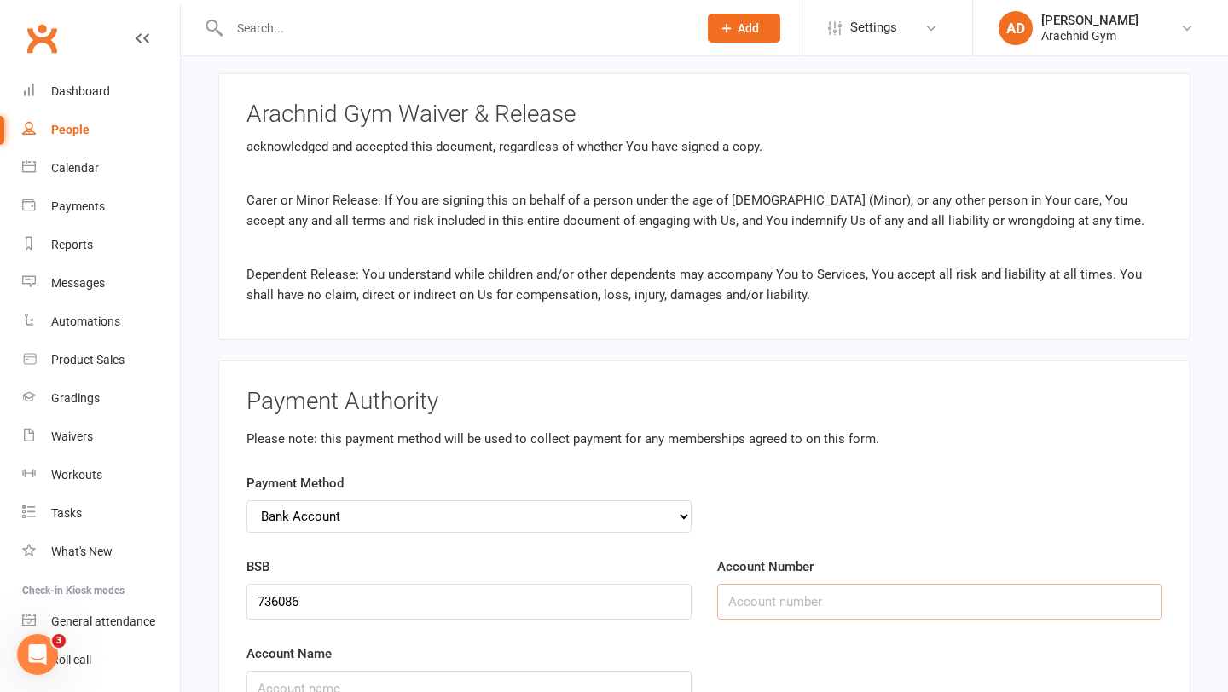
click at [801, 584] on input "Account Number" at bounding box center [939, 602] width 445 height 36
type input "561504"
click at [573, 671] on input "Account Name" at bounding box center [468, 689] width 445 height 36
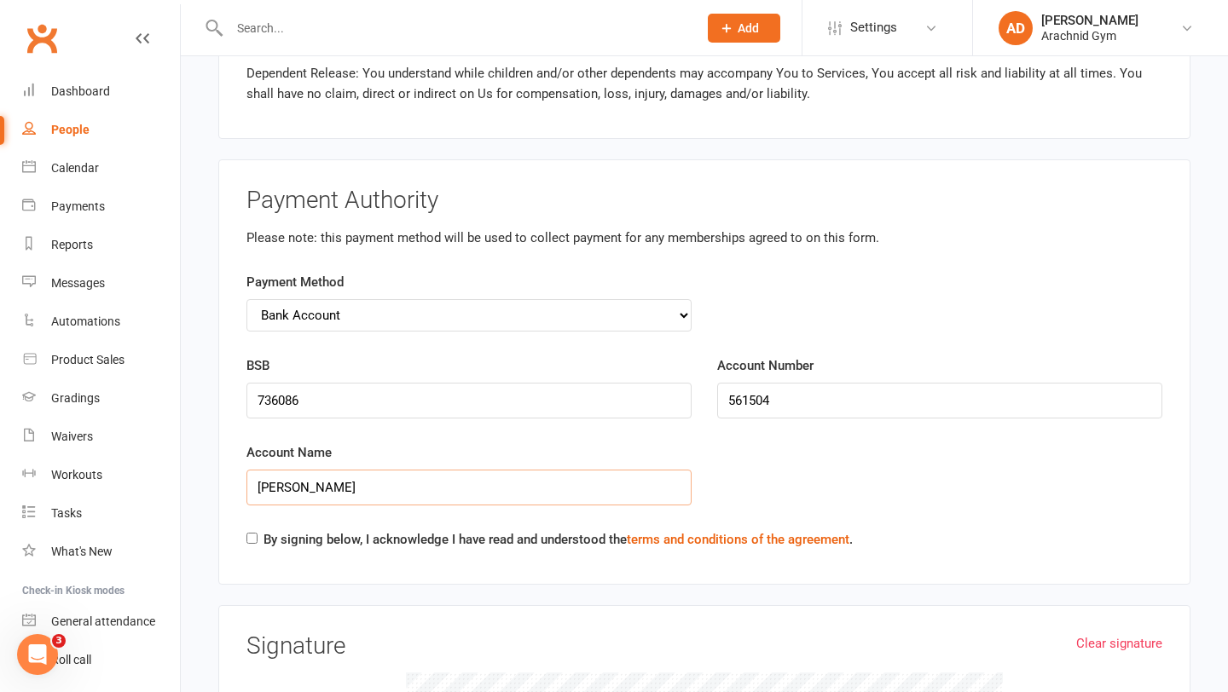
scroll to position [2502, 0]
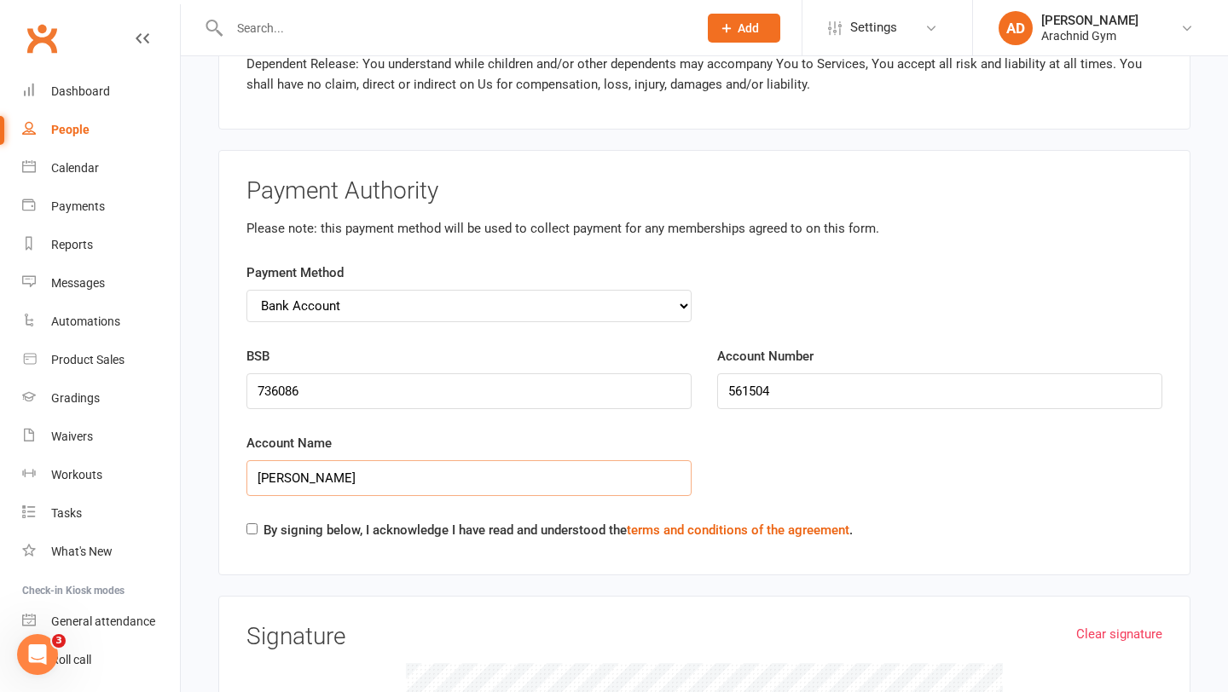
type input "[PERSON_NAME]"
click at [226, 509] on div "Payment Authority Please note: this payment method will be used to collect paym…" at bounding box center [704, 362] width 972 height 425
click at [252, 523] on input "By signing below, I acknowledge I have read and understood the terms and condit…" at bounding box center [251, 528] width 11 height 11
checkbox input "true"
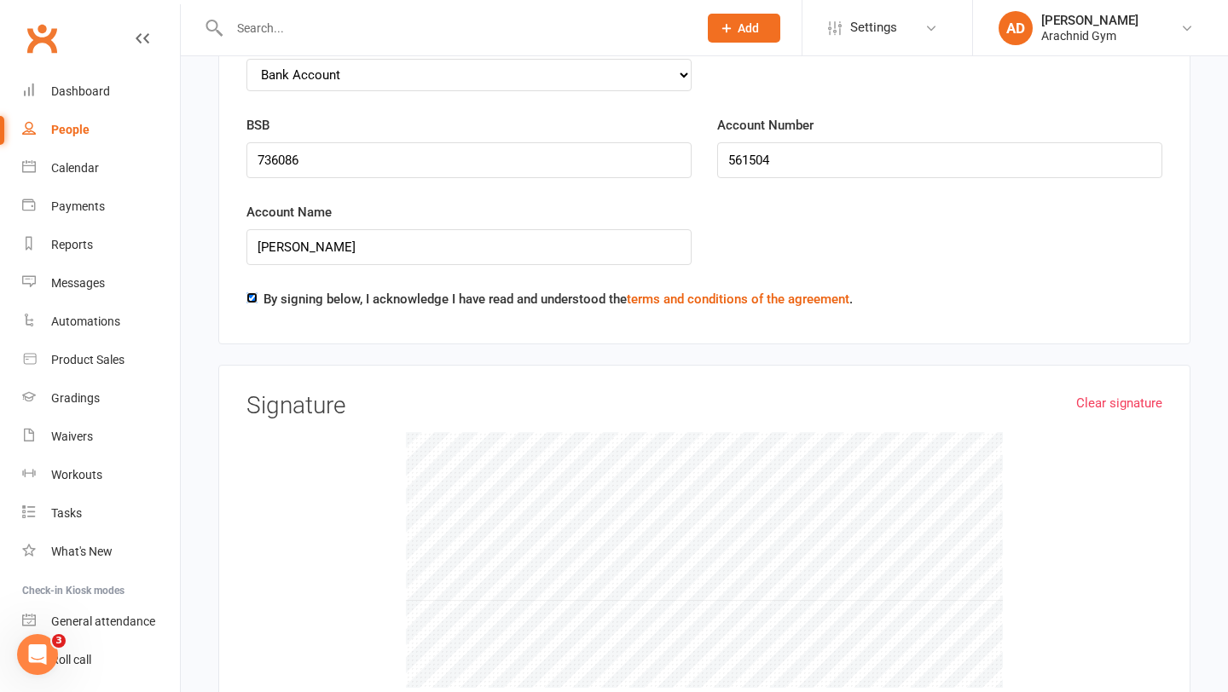
scroll to position [2757, 0]
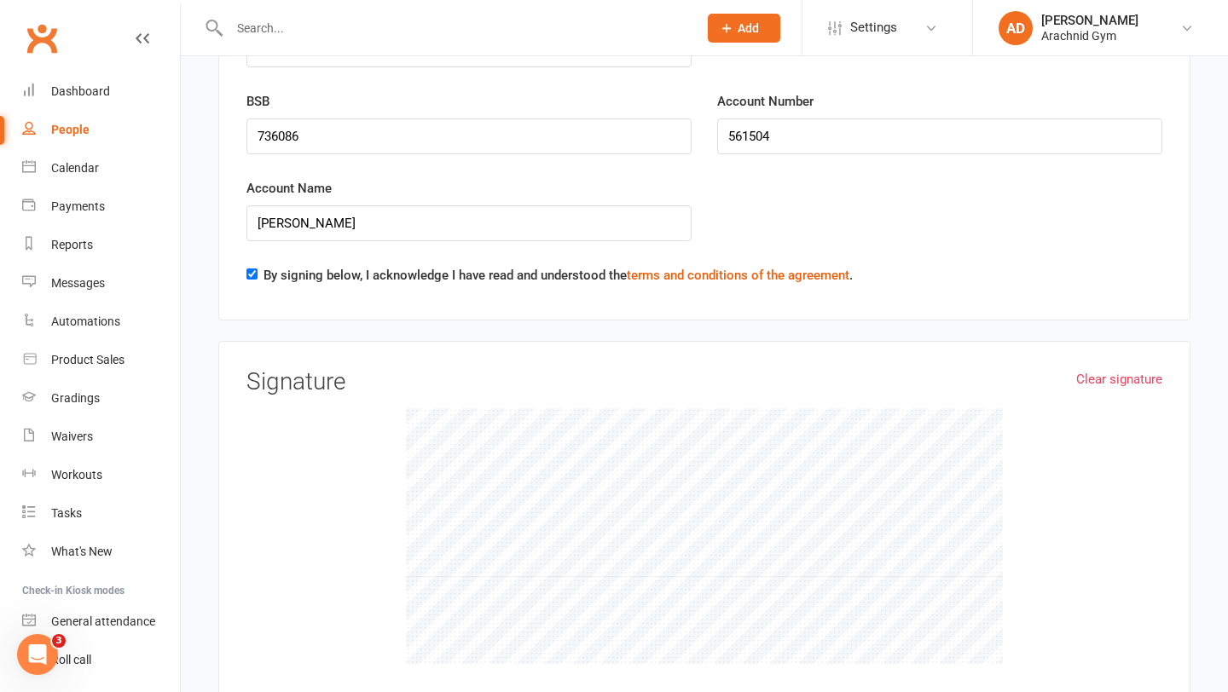
click at [928, 369] on div "Clear signature Signature" at bounding box center [704, 523] width 916 height 309
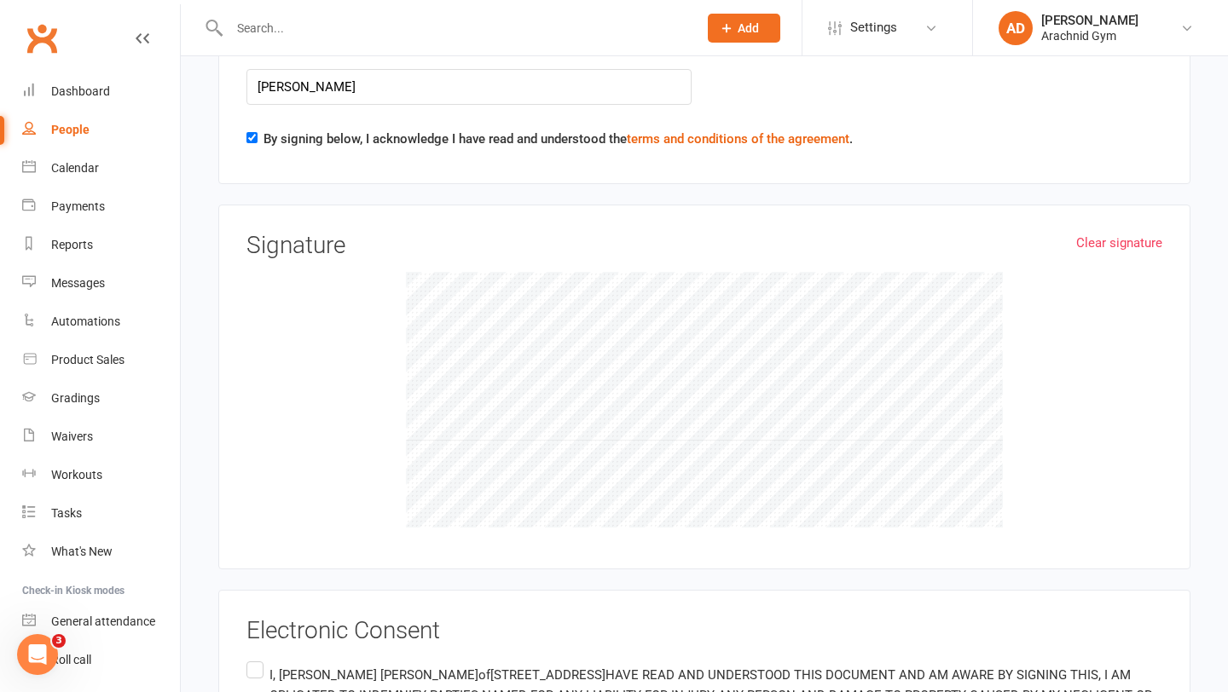
scroll to position [3067, 0]
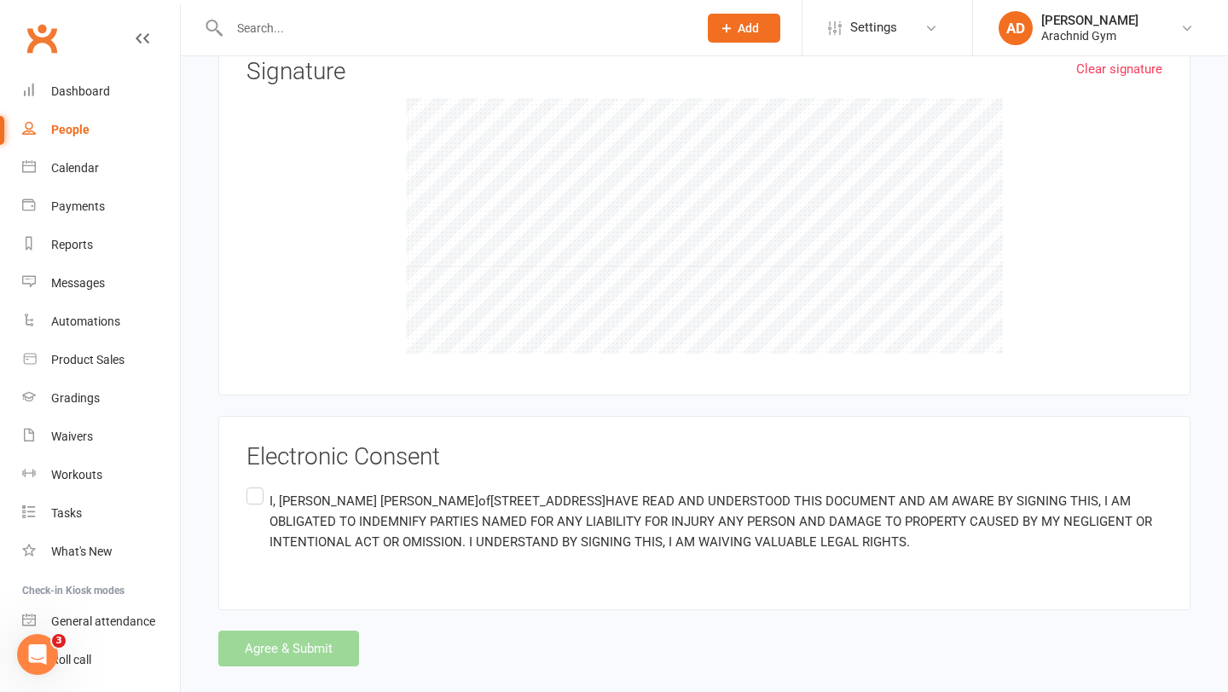
click at [263, 484] on label "I, [PERSON_NAME] of [STREET_ADDRESS] HAVE READ AND UNDERSTOOD THIS DOCUMENT AND…" at bounding box center [704, 521] width 916 height 74
click at [257, 484] on input "I, [PERSON_NAME] of [STREET_ADDRESS] HAVE READ AND UNDERSTOOD THIS DOCUMENT AND…" at bounding box center [251, 484] width 11 height 0
click at [304, 631] on button "Agree & Submit" at bounding box center [288, 649] width 141 height 36
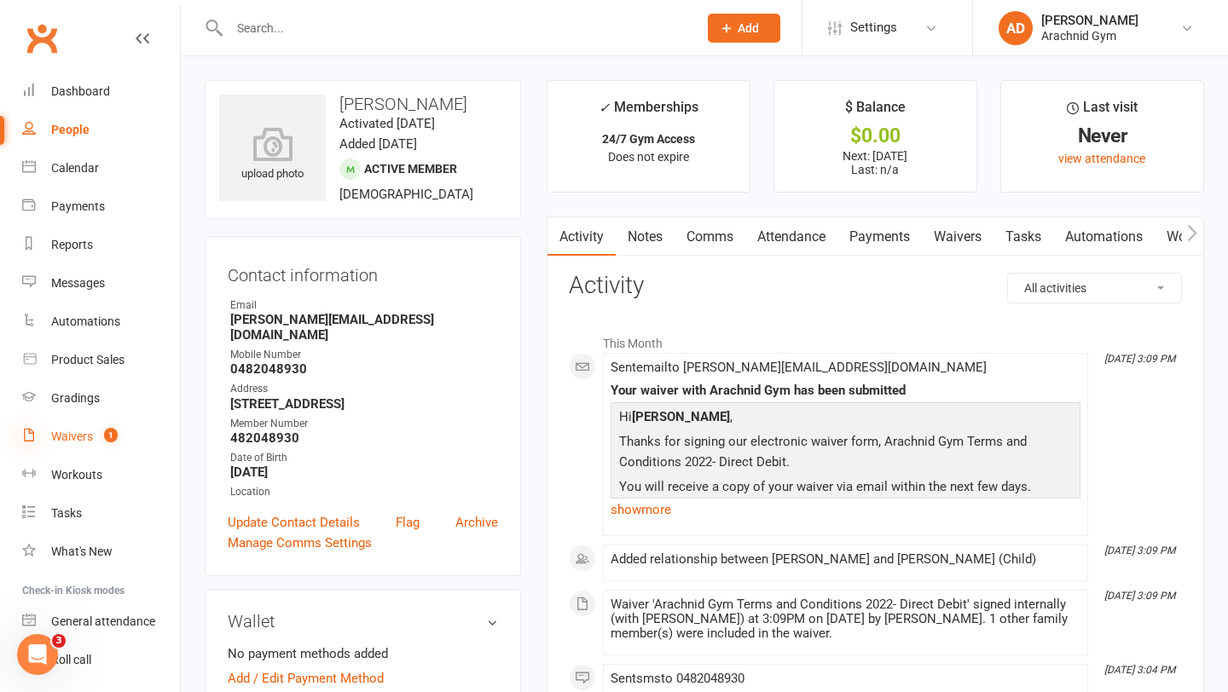
click at [23, 431] on icon at bounding box center [29, 435] width 14 height 14
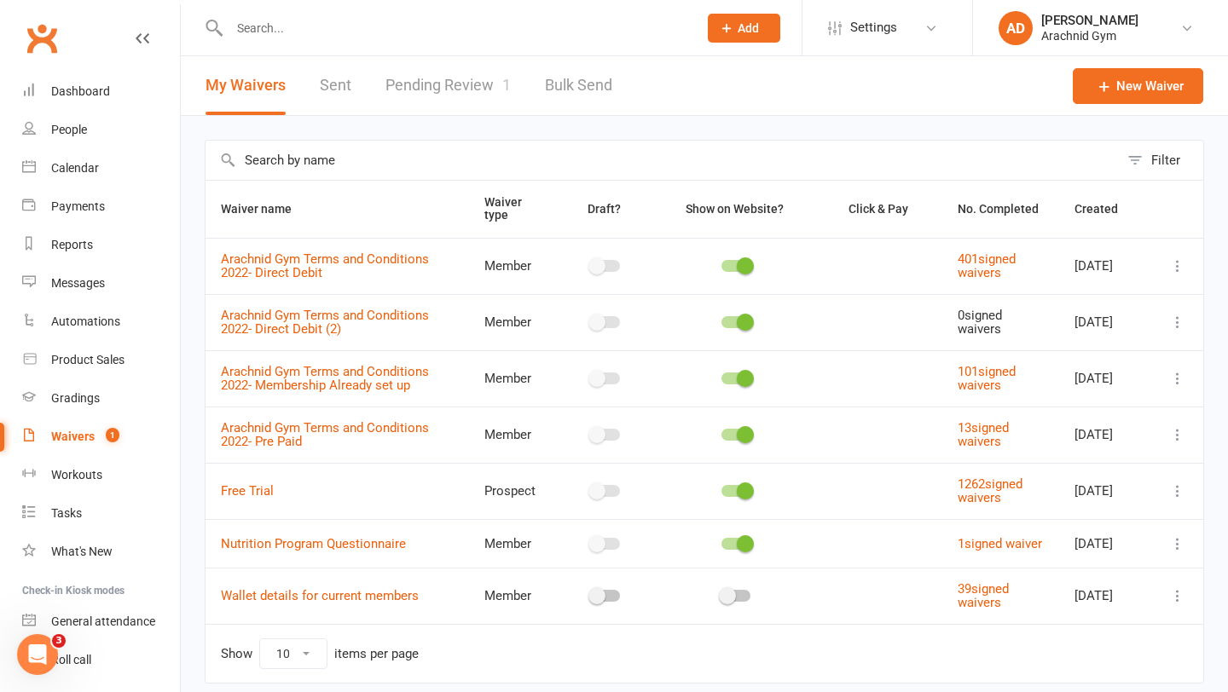
click at [436, 88] on link "Pending Review 1" at bounding box center [447, 85] width 125 height 59
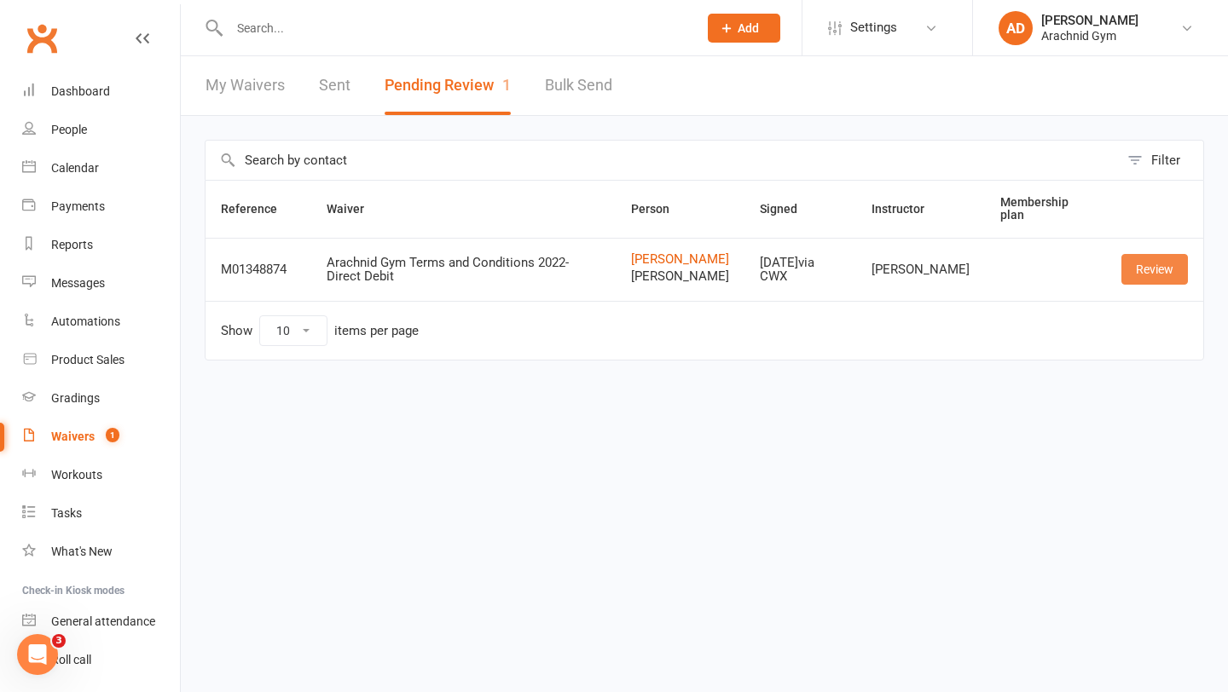
click at [1134, 275] on link "Review" at bounding box center [1154, 269] width 66 height 31
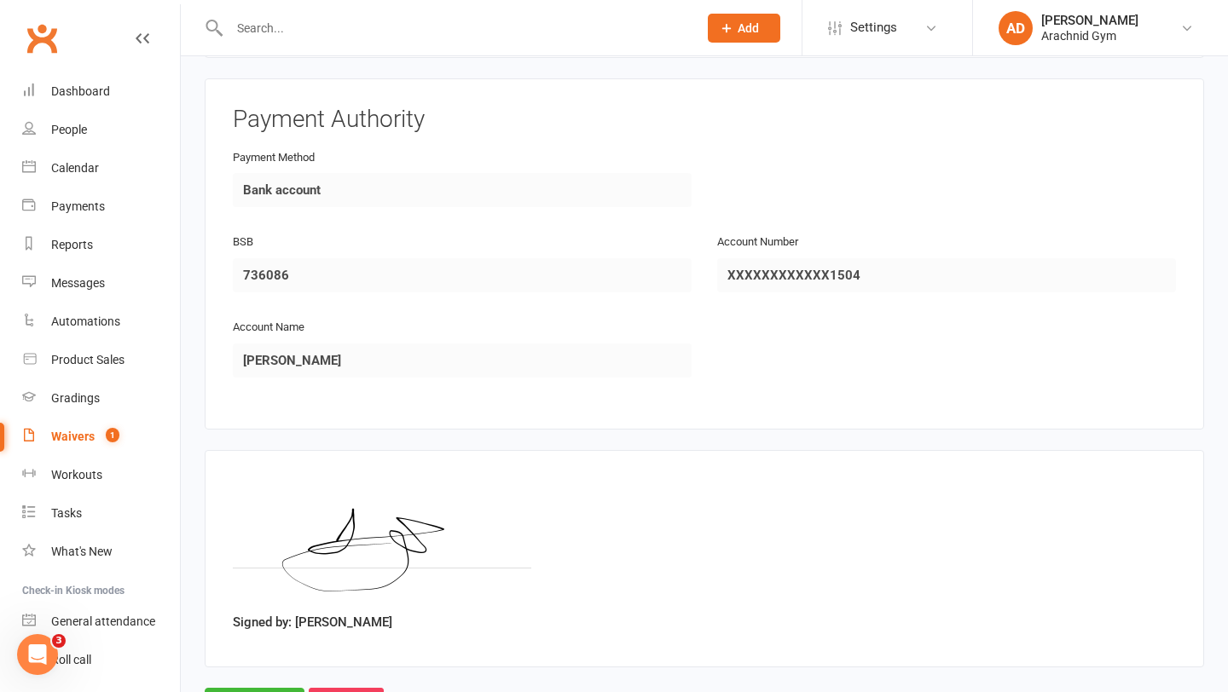
scroll to position [1862, 0]
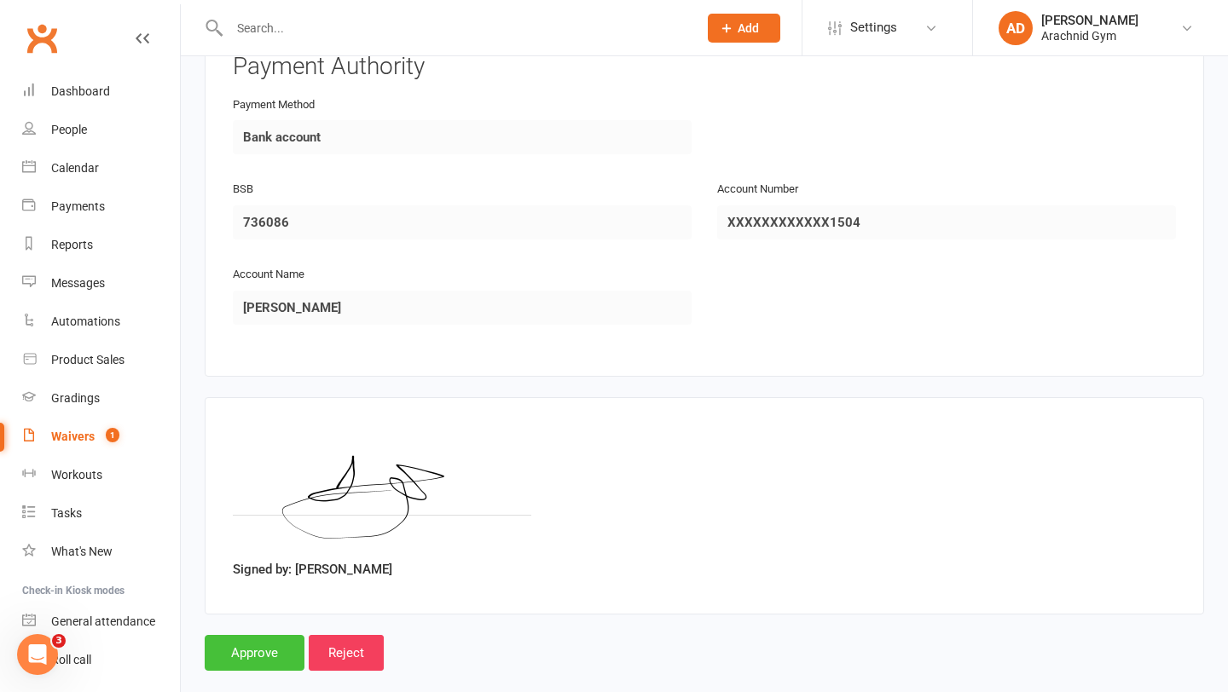
click at [254, 635] on input "Approve" at bounding box center [255, 653] width 100 height 36
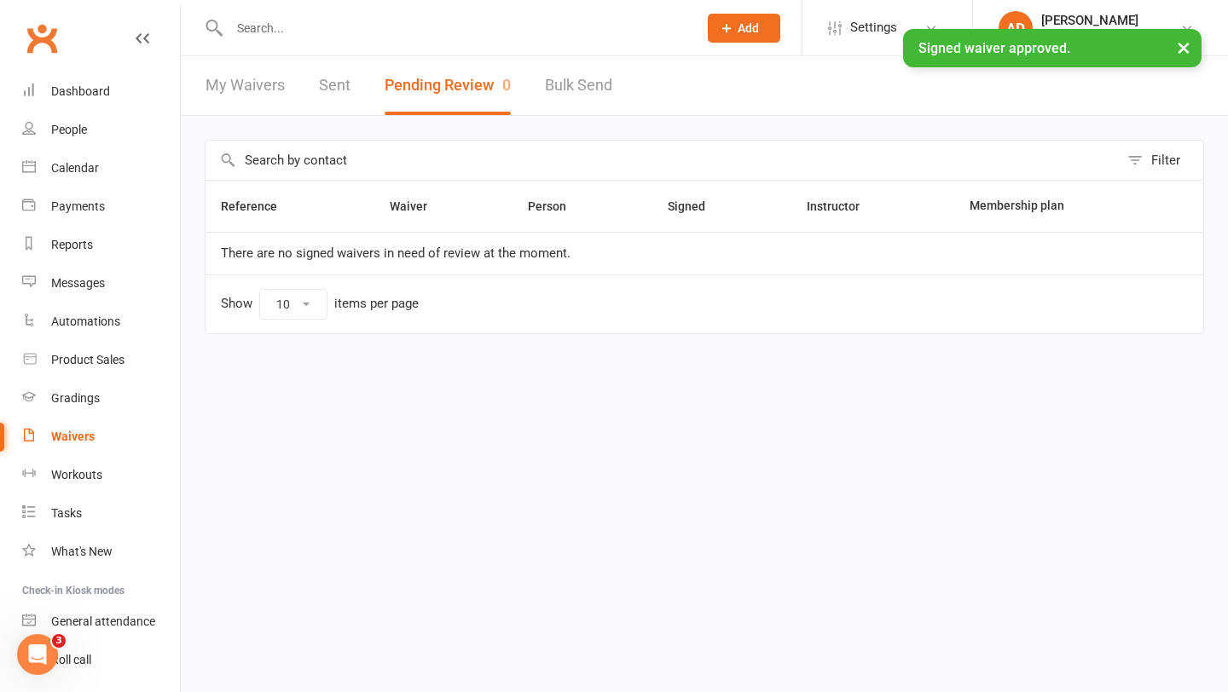
click at [319, 24] on input "text" at bounding box center [454, 28] width 461 height 24
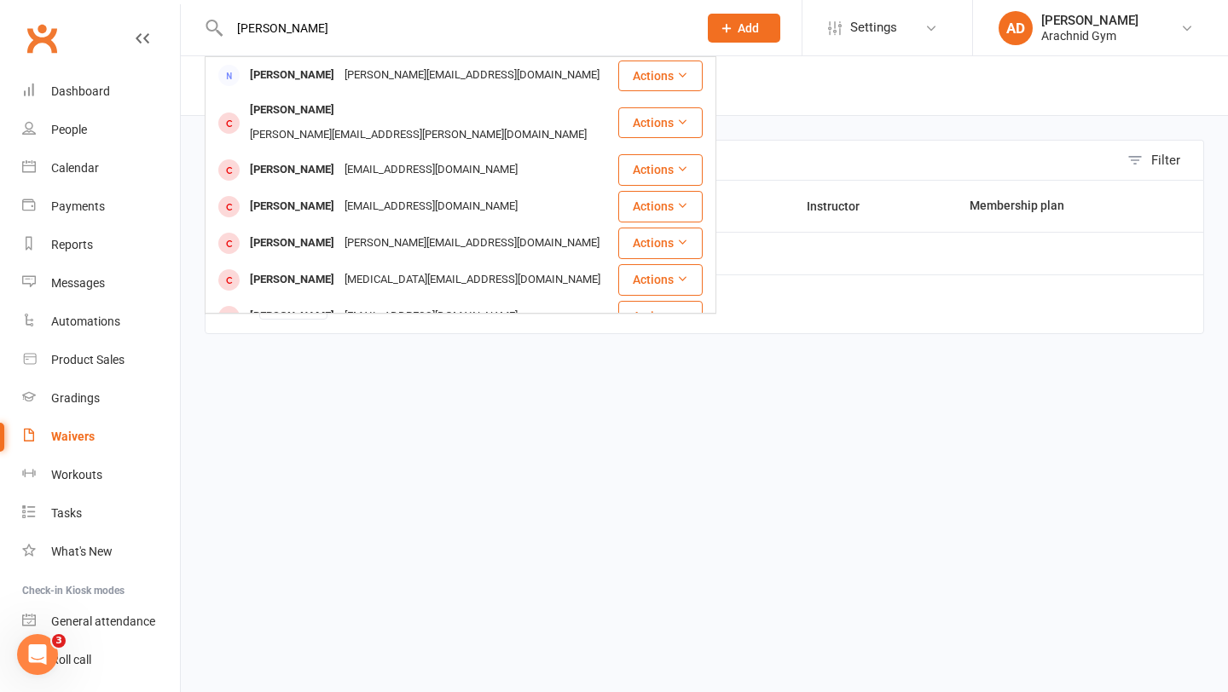
type input "[PERSON_NAME]"
click at [468, 406] on html "[PERSON_NAME] h [PERSON_NAME] [PERSON_NAME][EMAIL_ADDRESS][DOMAIN_NAME] Actions…" at bounding box center [614, 203] width 1228 height 406
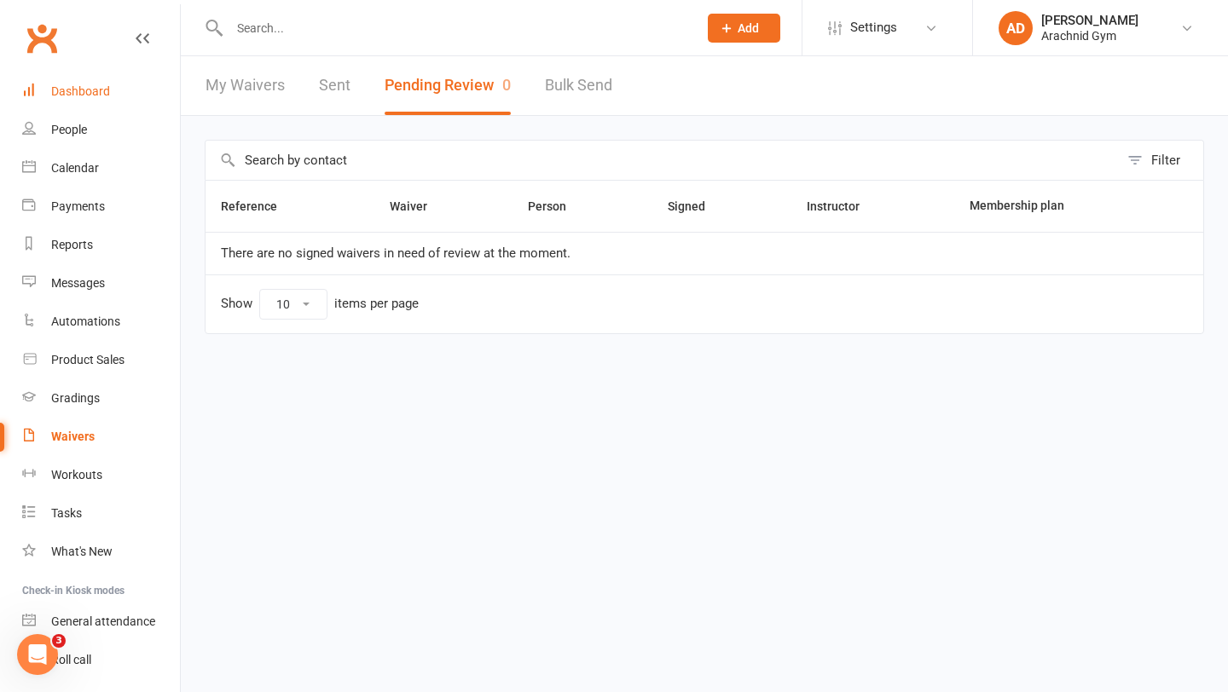
click at [44, 90] on link "Dashboard" at bounding box center [101, 91] width 158 height 38
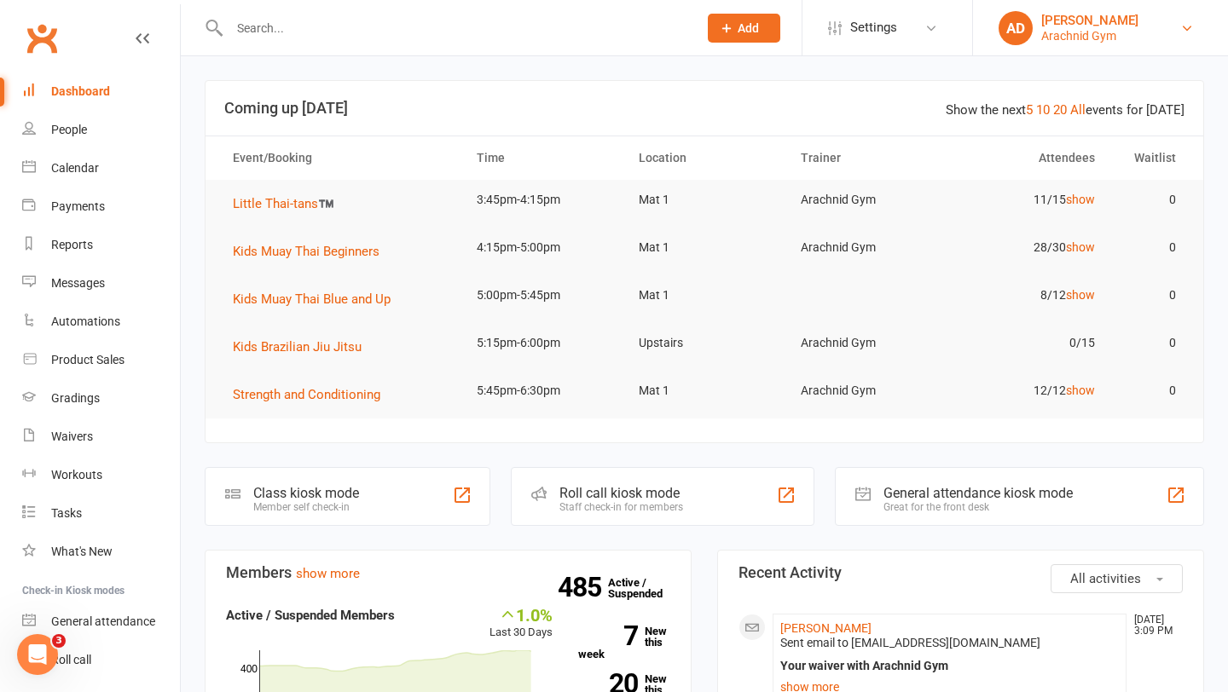
click at [1177, 27] on link "AD Abi Davies Arachnid Gym" at bounding box center [1100, 28] width 204 height 34
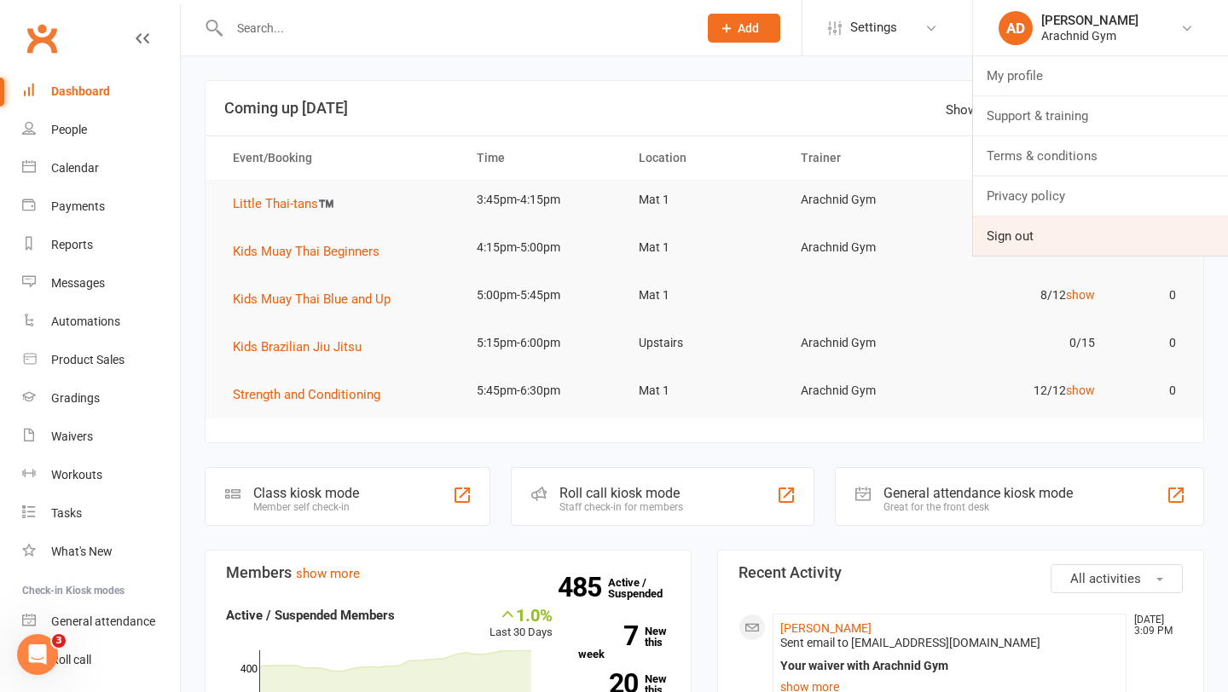
click at [1023, 228] on link "Sign out" at bounding box center [1100, 236] width 255 height 39
